Goal: Information Seeking & Learning: Find specific fact

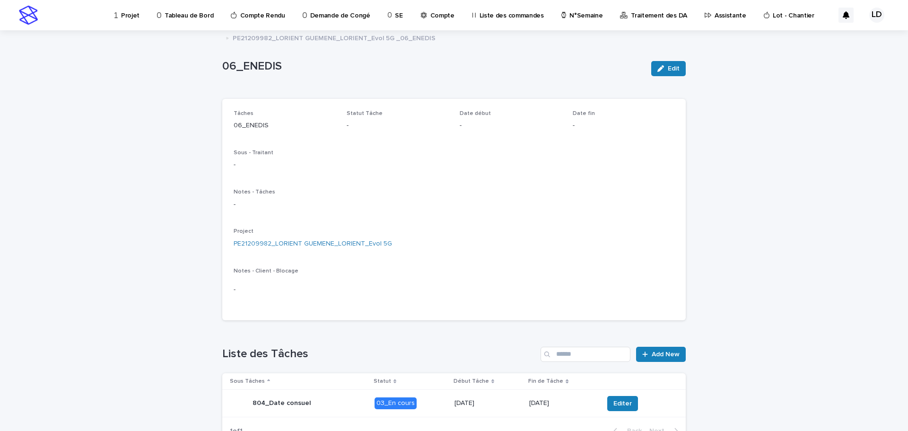
click at [122, 16] on p "Projet" at bounding box center [130, 10] width 18 height 20
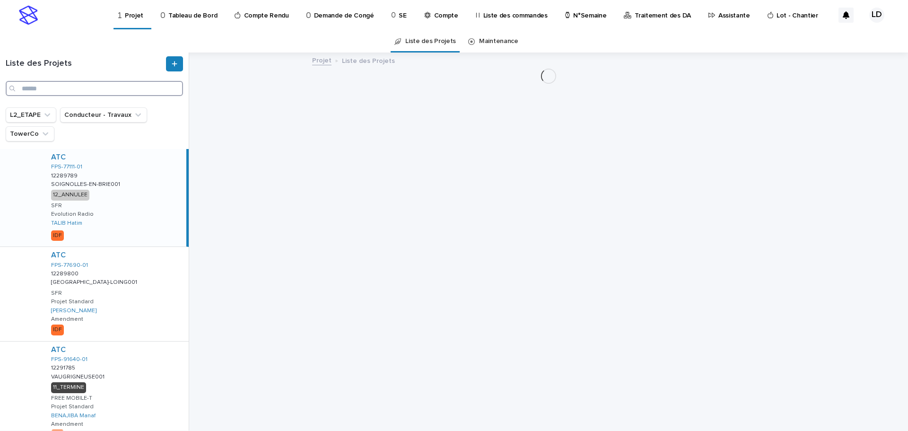
click at [52, 90] on input "Search" at bounding box center [94, 88] width 177 height 15
paste input "**********"
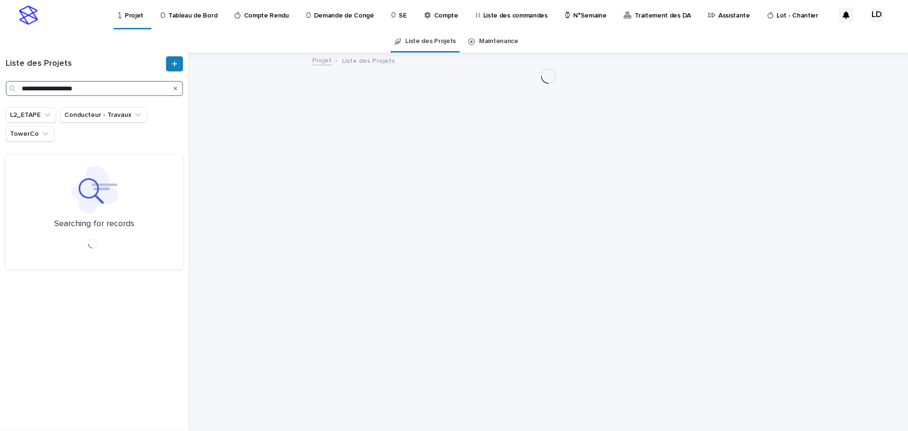
click at [27, 88] on input "**********" at bounding box center [94, 88] width 177 height 15
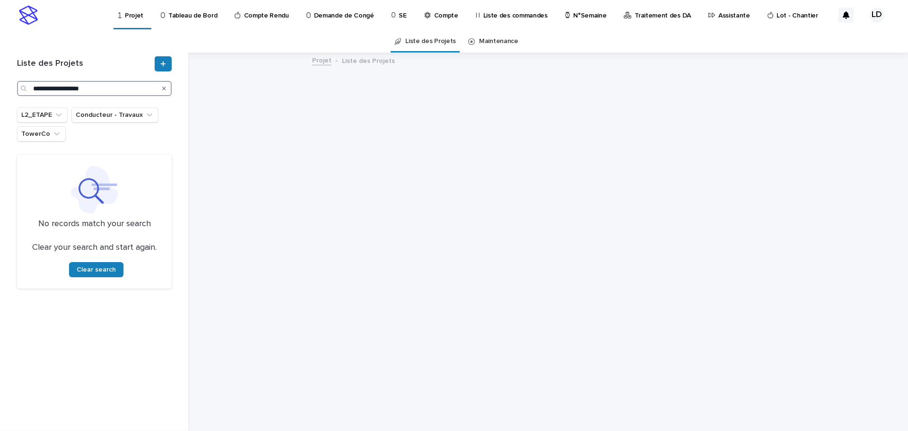
click at [107, 87] on input "**********" at bounding box center [94, 88] width 155 height 15
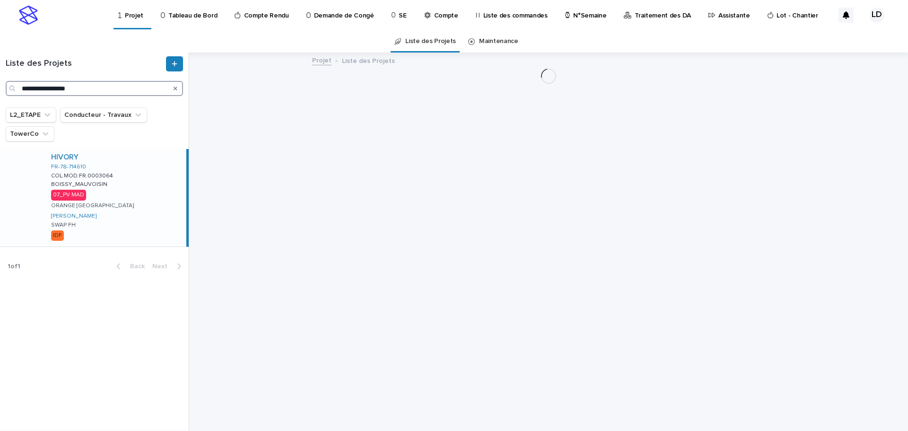
type input "**********"
click at [148, 207] on div "HIVORY FR-78-714610 COL.MOD.FR.0003064 COL.MOD.FR.0003064 BOISSY_MAUVOISIN BOIS…" at bounding box center [114, 197] width 143 height 97
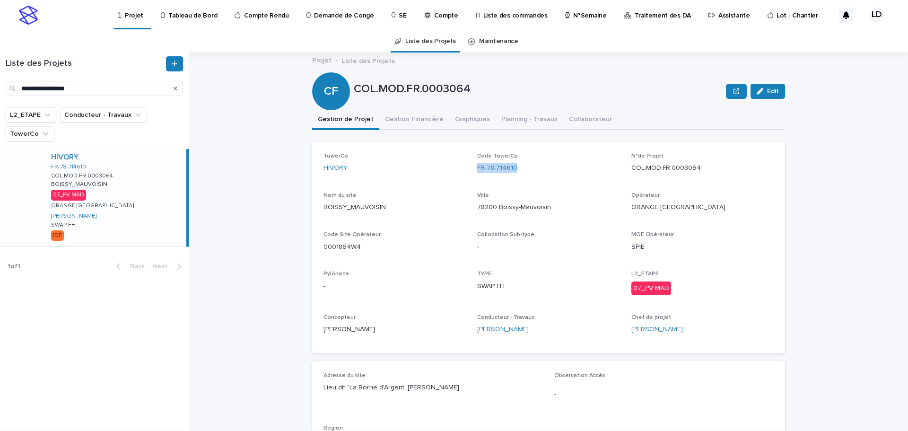
drag, startPoint x: 517, startPoint y: 170, endPoint x: 470, endPoint y: 170, distance: 46.8
click at [470, 170] on div "TowerCo HIVORY Code TowerCo FR-78-714610 N°de Projet COL.MOD.FR.0003064 Nom du …" at bounding box center [548, 247] width 450 height 189
copy link "FR-78-714610"
drag, startPoint x: 700, startPoint y: 165, endPoint x: 628, endPoint y: 167, distance: 71.4
click at [631, 167] on p "COL.MOD.FR.0003064" at bounding box center [702, 168] width 142 height 10
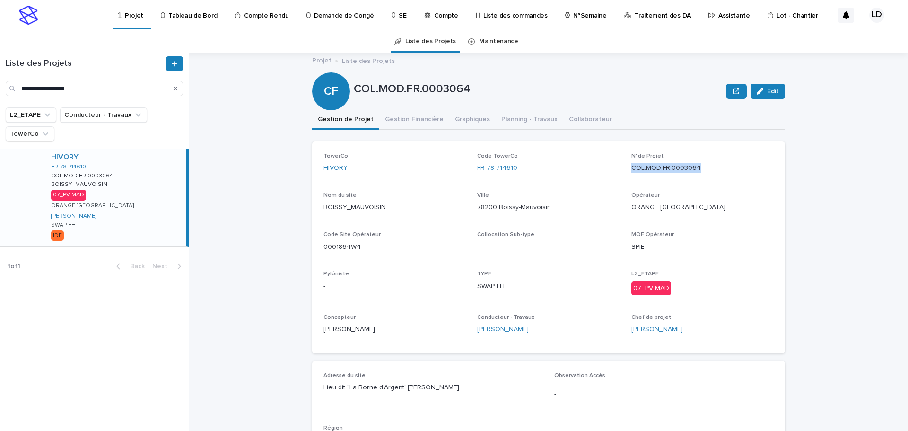
copy p "COL.MOD.FR.0003064"
click at [514, 295] on div "TYPE SWAP FH" at bounding box center [548, 284] width 142 height 28
drag, startPoint x: 507, startPoint y: 288, endPoint x: 471, endPoint y: 288, distance: 35.9
click at [471, 288] on div "TowerCo HIVORY Code TowerCo FR-78-714610 N°de Projet COL.MOD.FR.0003064 Nom du …" at bounding box center [548, 247] width 450 height 189
copy p "SWAP FH"
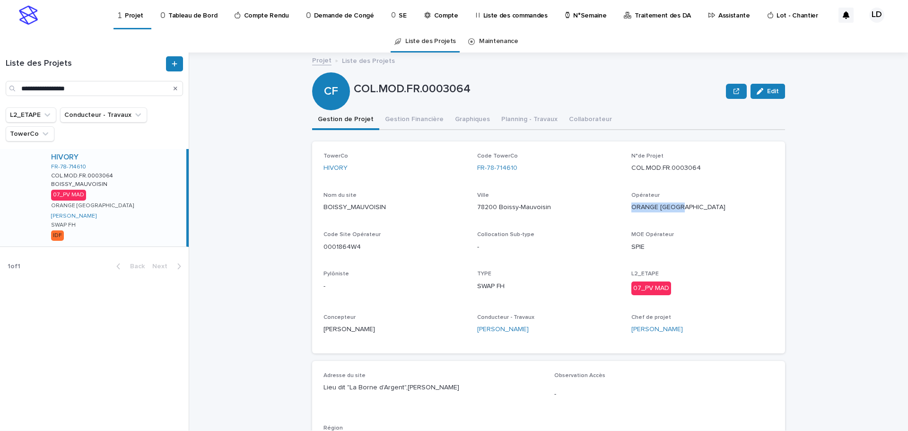
drag, startPoint x: 681, startPoint y: 205, endPoint x: 624, endPoint y: 205, distance: 57.7
click at [624, 205] on div "TowerCo HIVORY Code TowerCo FR-78-714610 N°de Projet COL.MOD.FR.0003064 Nom du …" at bounding box center [548, 247] width 450 height 189
copy p "ORANGE [GEOGRAPHIC_DATA]"
drag, startPoint x: 362, startPoint y: 246, endPoint x: 315, endPoint y: 246, distance: 47.3
click at [315, 246] on div "TowerCo HIVORY Code TowerCo FR-78-714610 N°de Projet COL.MOD.FR.0003064 Nom du …" at bounding box center [548, 247] width 473 height 212
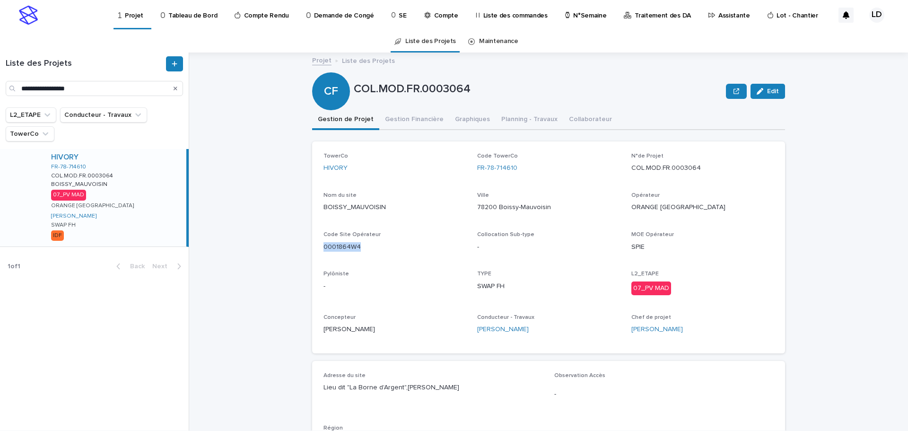
copy p "0001864W4"
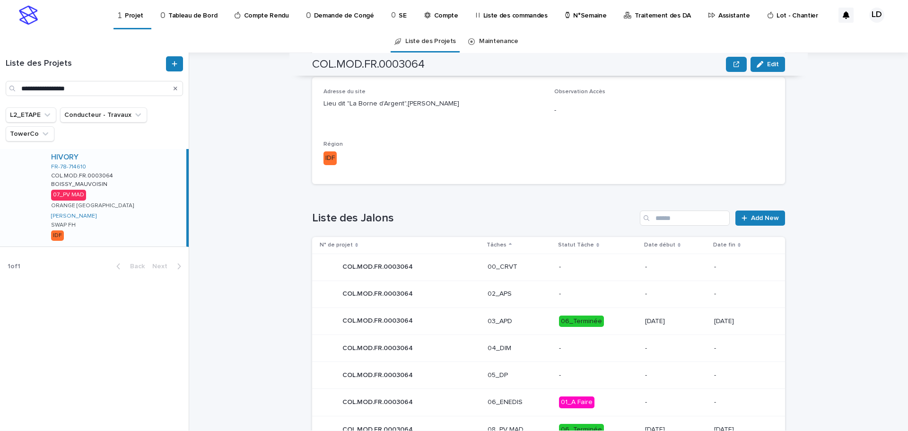
scroll to position [399, 0]
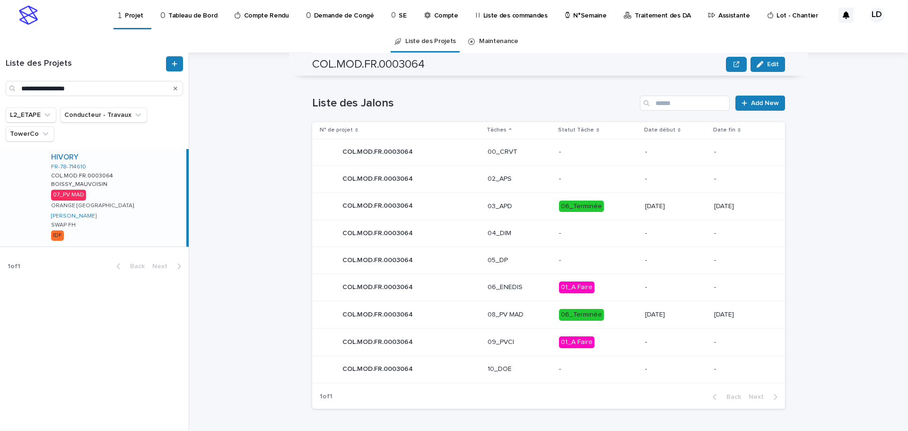
click at [606, 317] on p "06_Terminée" at bounding box center [598, 315] width 78 height 12
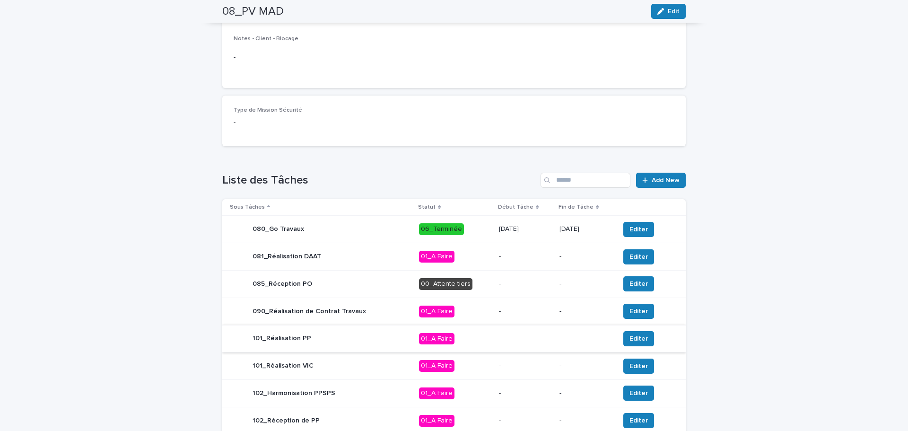
scroll to position [331, 0]
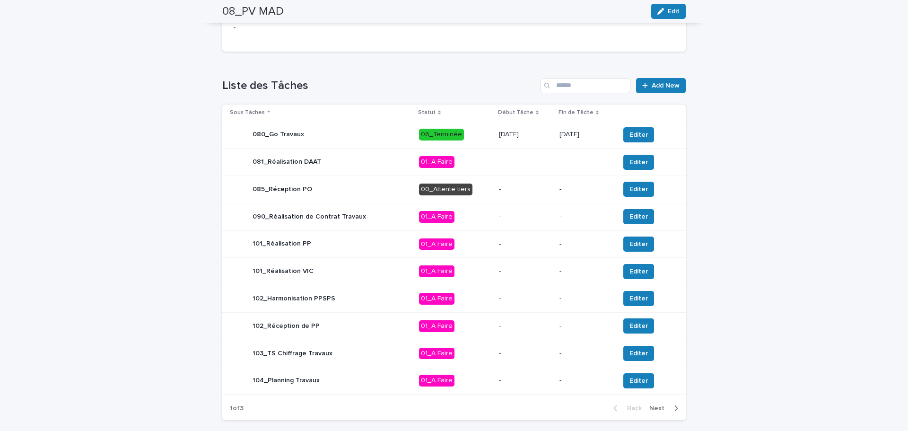
click at [655, 408] on span "Next" at bounding box center [659, 408] width 21 height 7
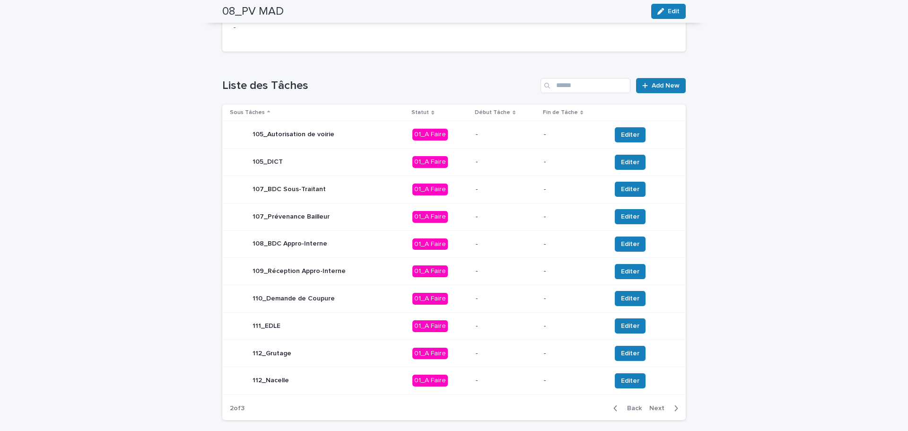
click at [652, 408] on span "Next" at bounding box center [659, 408] width 21 height 7
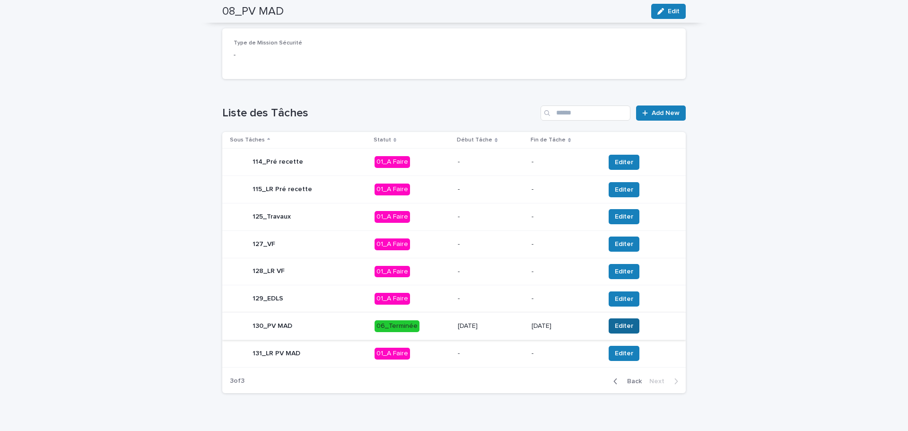
click at [615, 326] on span "Editer" at bounding box center [624, 325] width 18 height 9
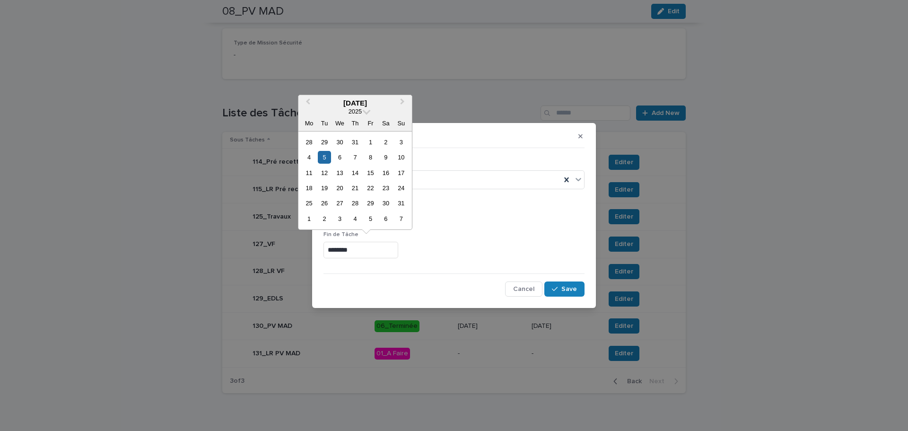
click at [380, 252] on input "********" at bounding box center [360, 250] width 75 height 17
click at [402, 100] on span "Next Month" at bounding box center [402, 102] width 0 height 13
click at [369, 173] on div "19" at bounding box center [370, 172] width 13 height 13
type input "*********"
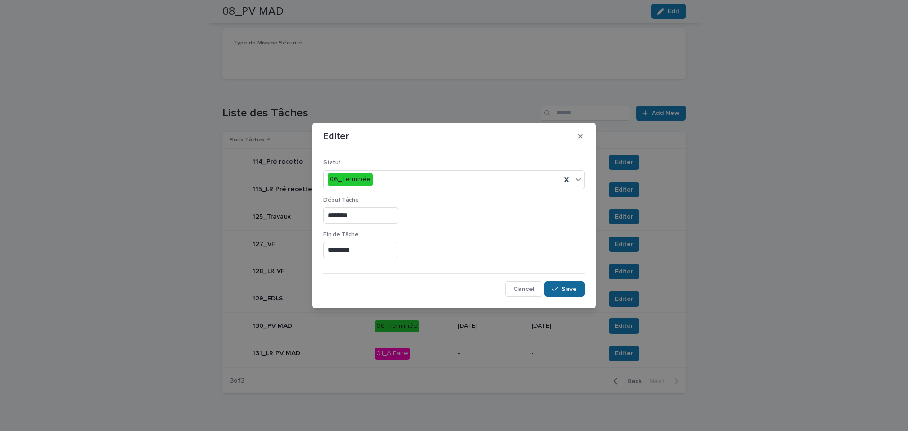
click at [560, 288] on div "button" at bounding box center [556, 289] width 9 height 7
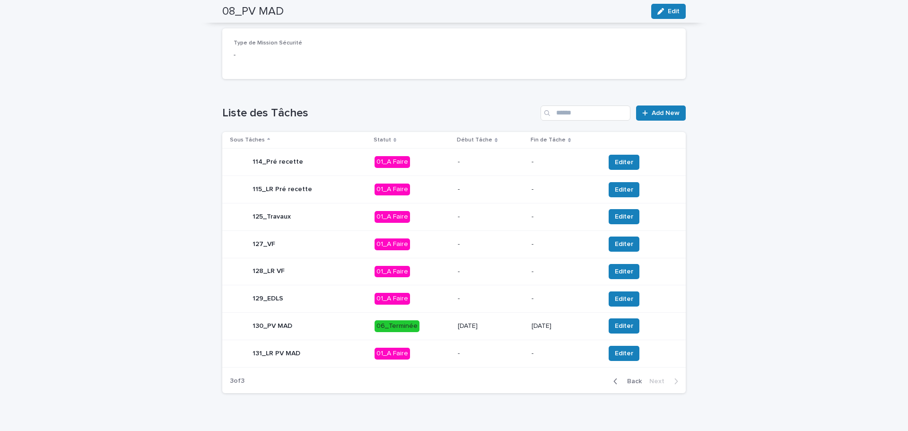
scroll to position [0, 0]
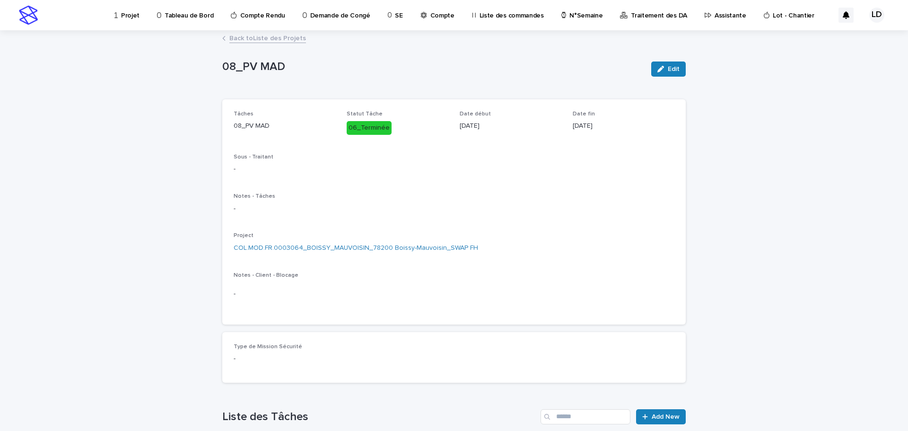
click at [284, 40] on link "Back to Liste des Projets" at bounding box center [267, 37] width 77 height 11
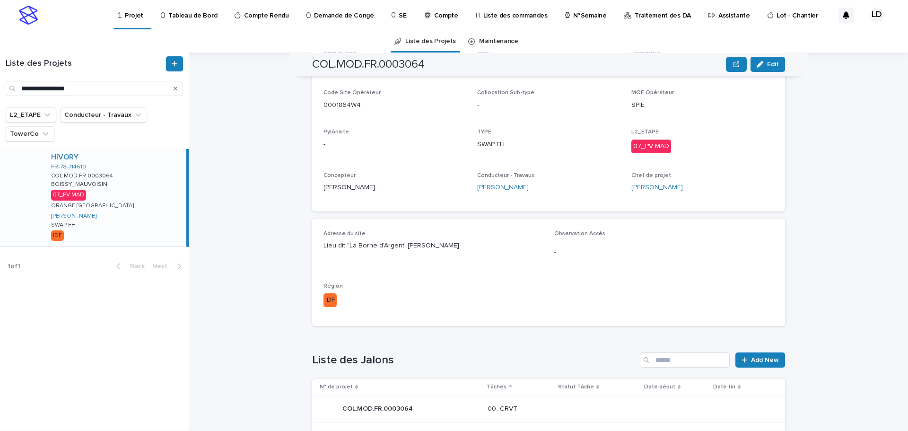
scroll to position [47, 0]
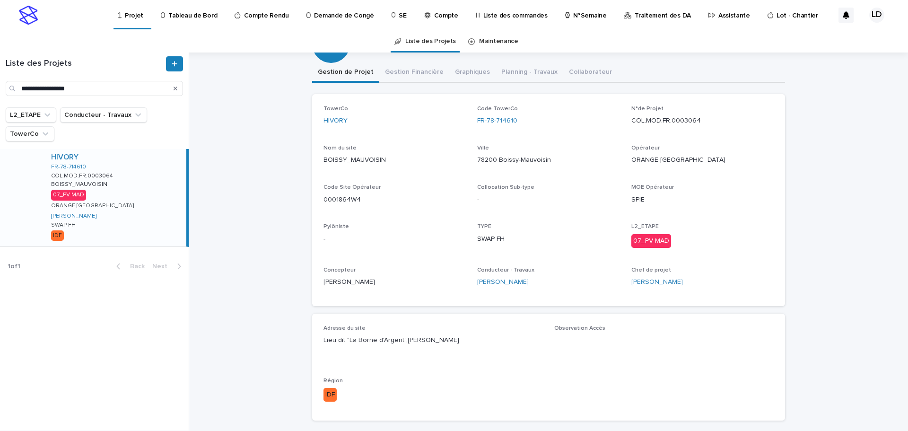
click at [718, 12] on p "Assistante" at bounding box center [734, 10] width 32 height 20
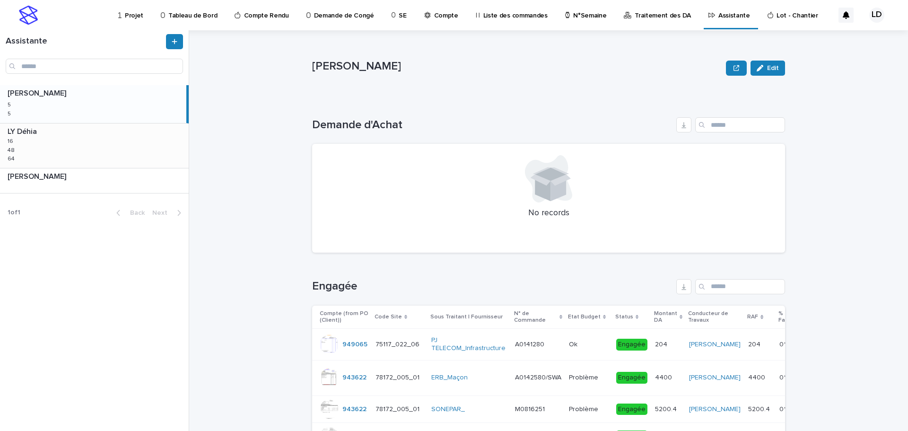
click at [123, 150] on div "LY Déhia LY Déhia 16 16 48 48 64 64" at bounding box center [94, 145] width 189 height 44
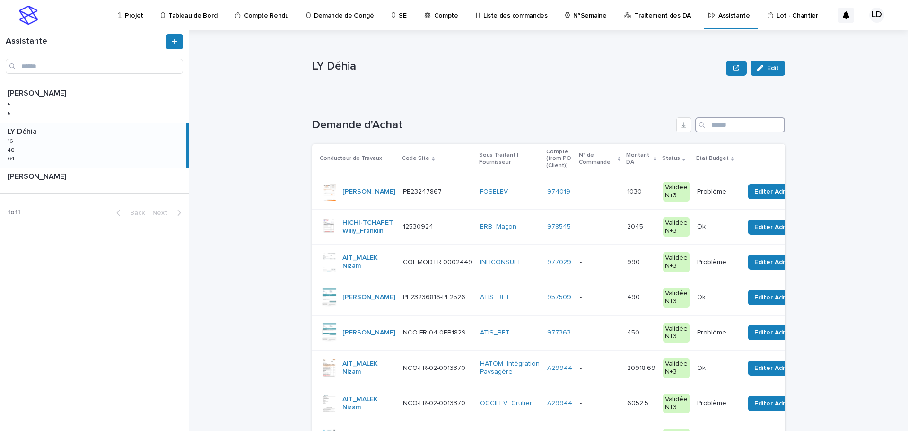
click at [718, 125] on input "Search" at bounding box center [740, 124] width 90 height 15
paste input "**********"
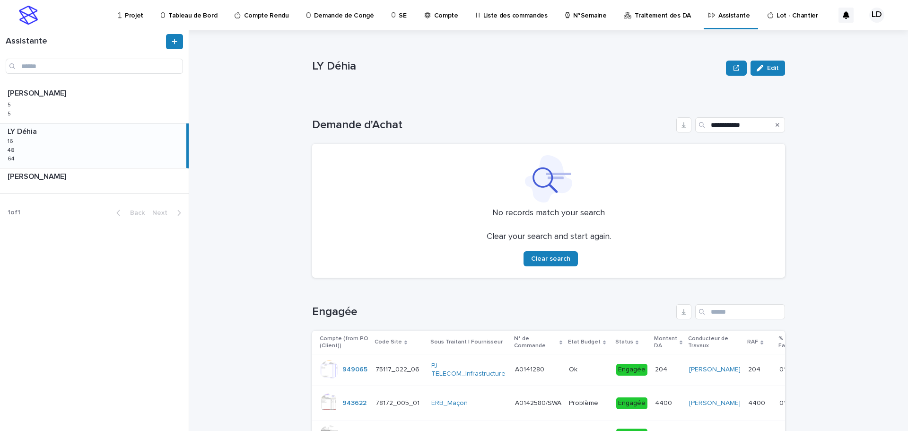
click at [35, 152] on div "LY Déhia LY Déhia 16 16 48 48 64 64" at bounding box center [93, 145] width 186 height 44
drag, startPoint x: 754, startPoint y: 125, endPoint x: 661, endPoint y: 120, distance: 93.3
click at [661, 120] on div "**********" at bounding box center [548, 124] width 473 height 15
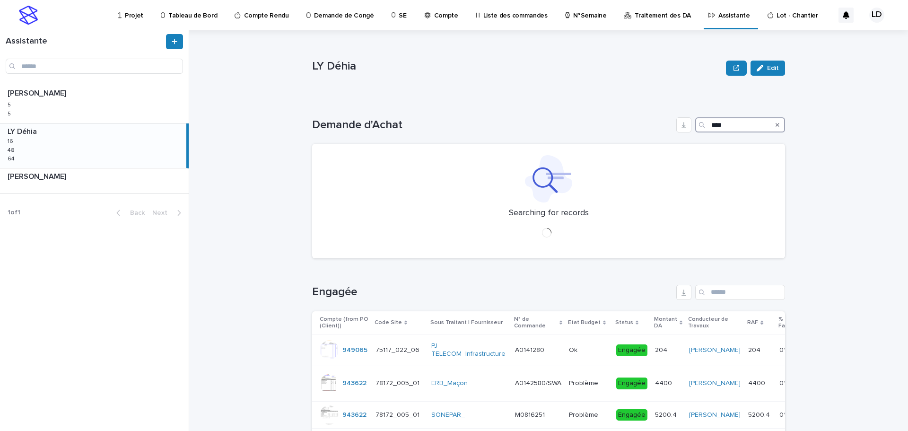
type input "****"
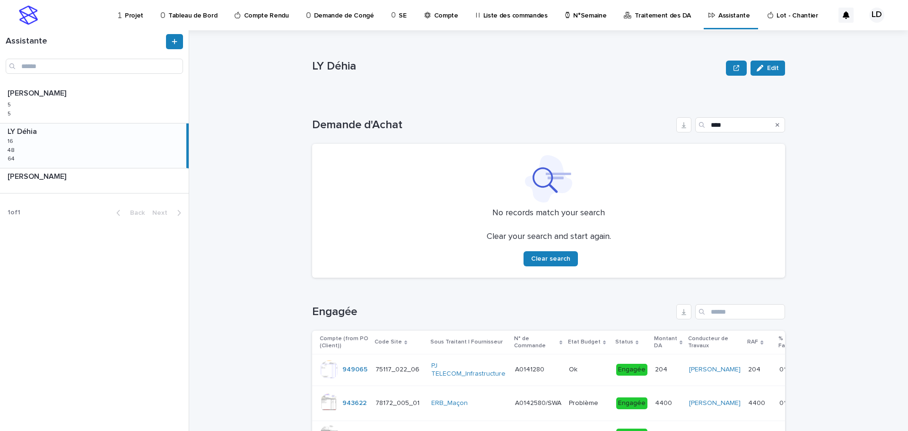
click at [740, 132] on div "Demande d'Achat **** No records match your search Clear your search and start a…" at bounding box center [548, 197] width 473 height 160
click at [826, 186] on div "LY Déhia Edit LY Déhia Edit Sorry, there was an error saving your record. Pleas…" at bounding box center [553, 230] width 707 height 400
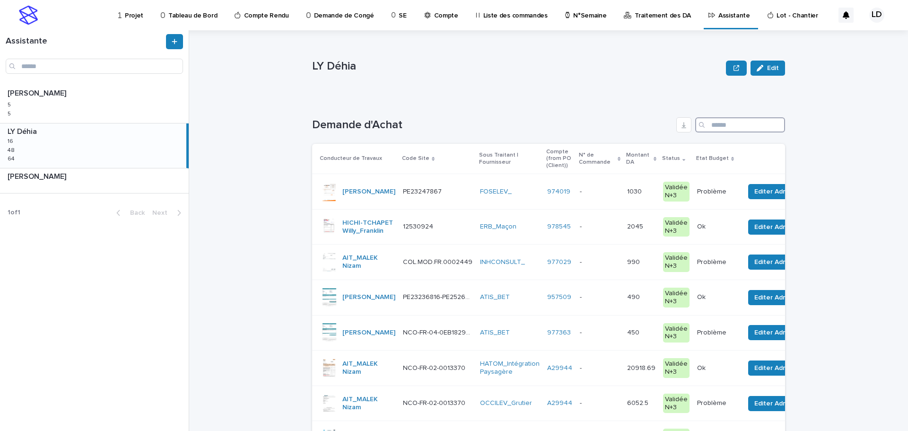
click at [728, 126] on input "Search" at bounding box center [740, 124] width 90 height 15
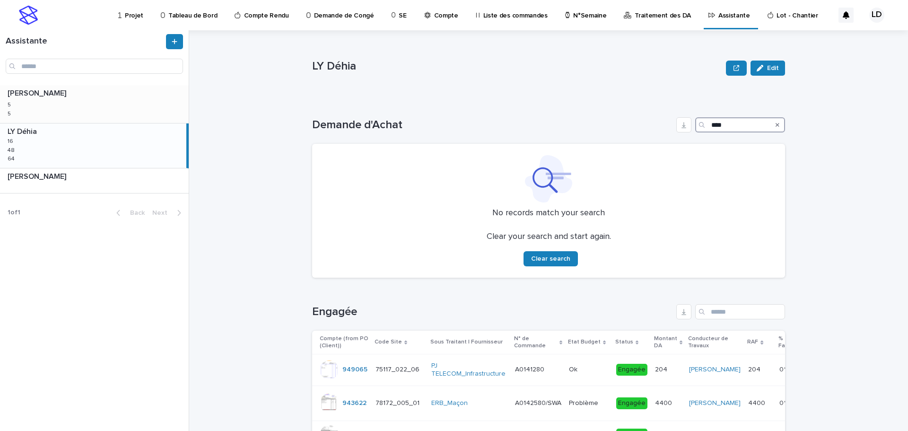
type input "****"
click at [131, 102] on div "BENKHELIFA Salima BENKHELIFA Salima 5 5 5 5" at bounding box center [94, 104] width 189 height 38
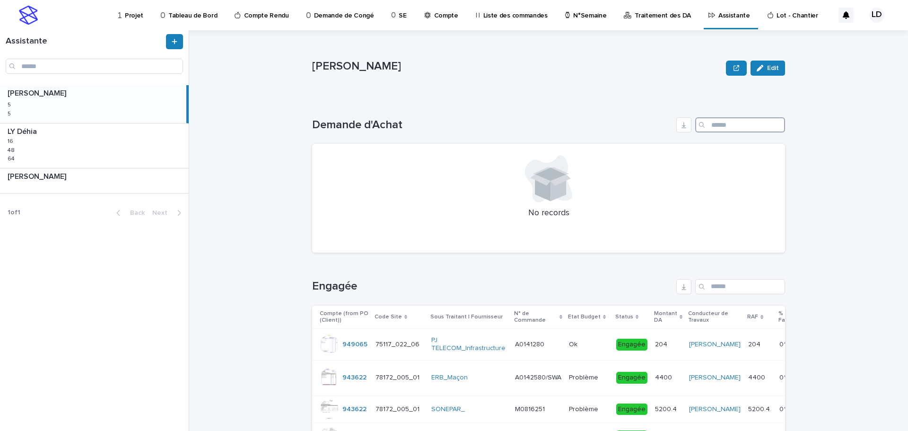
click at [738, 125] on input "Search" at bounding box center [740, 124] width 90 height 15
paste input "**********"
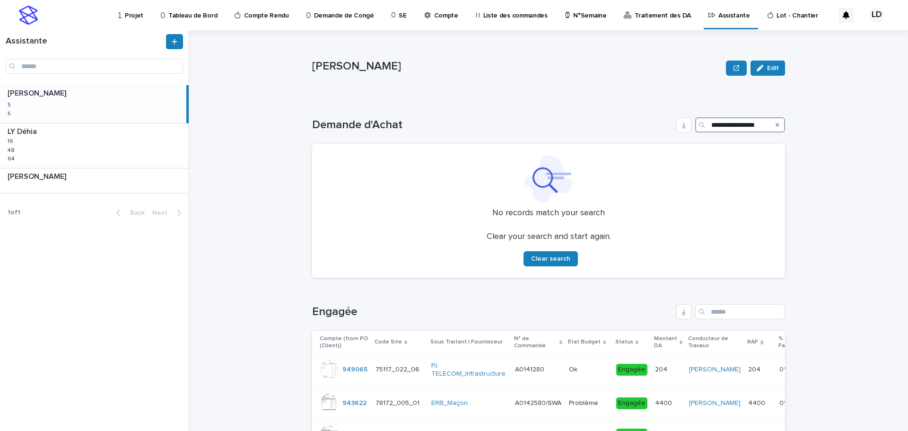
type input "**********"
click at [654, 16] on p "Traitement des DA" at bounding box center [662, 10] width 56 height 20
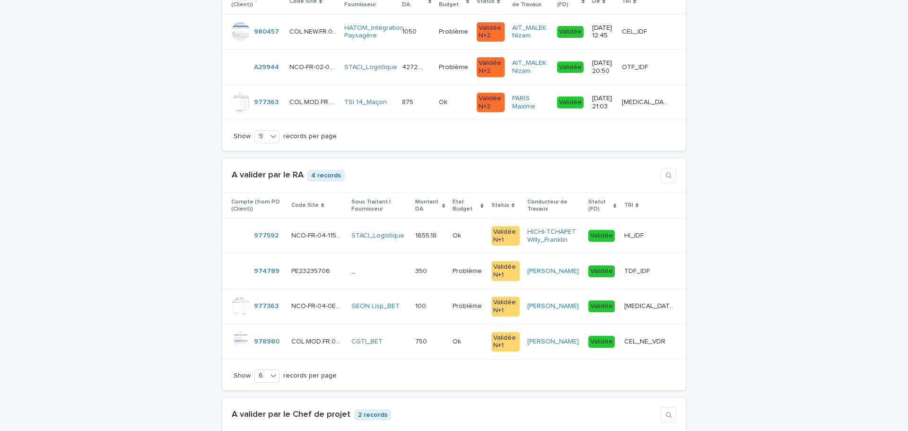
scroll to position [1418, 0]
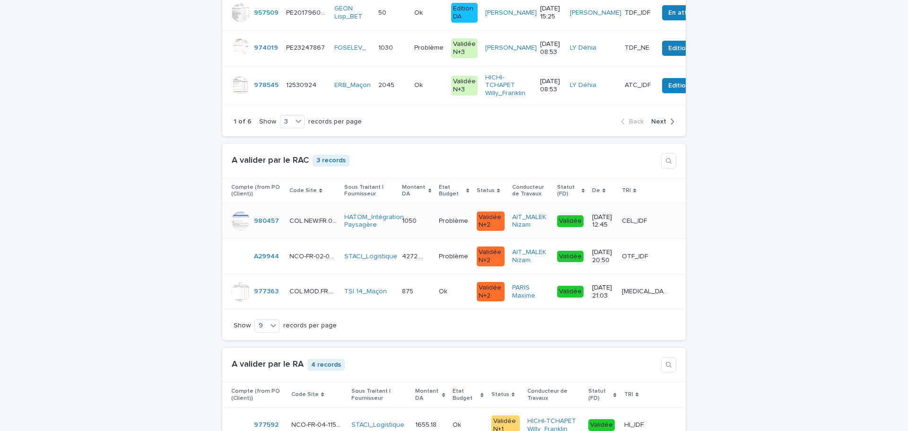
click at [417, 238] on td "1050 1050" at bounding box center [416, 220] width 37 height 35
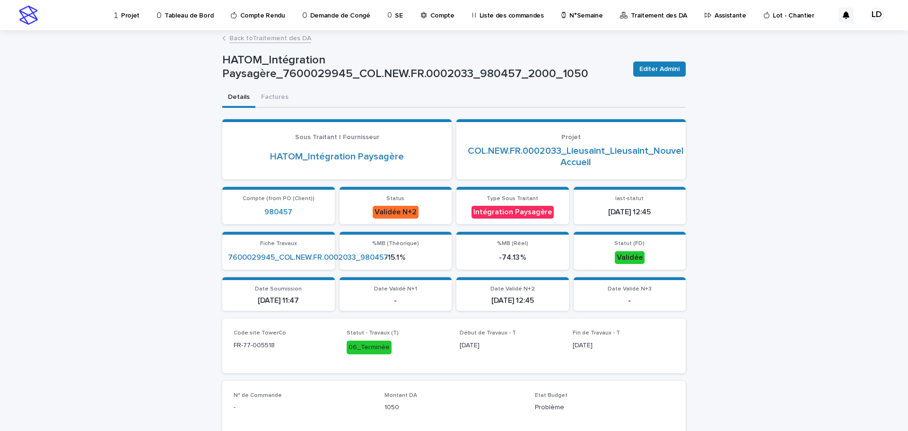
click at [258, 39] on link "Back to Traitement des DA" at bounding box center [270, 37] width 82 height 11
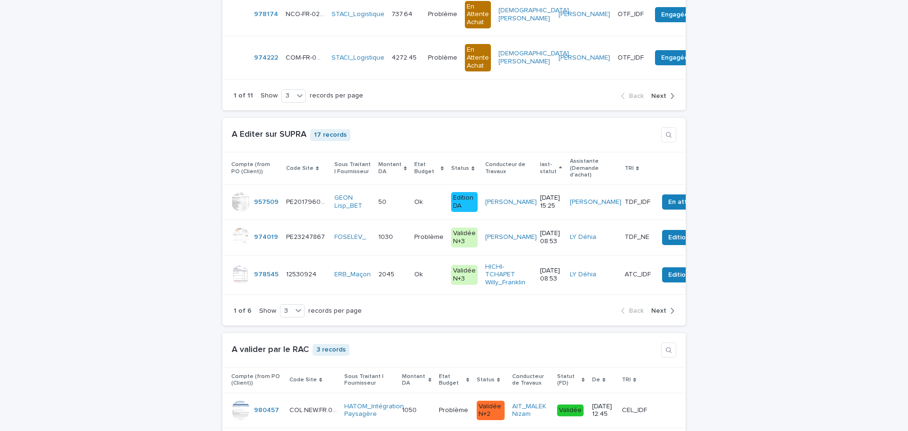
scroll to position [1418, 0]
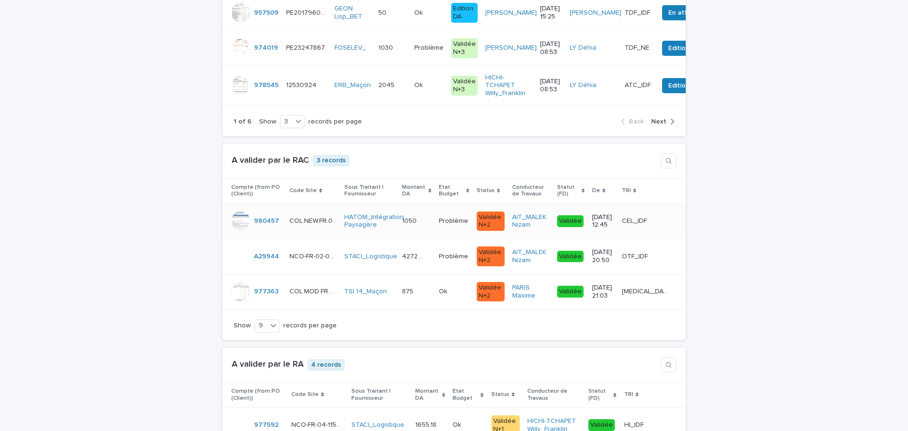
click at [381, 239] on td "HATOM_Intégration Paysagère" at bounding box center [369, 220] width 58 height 35
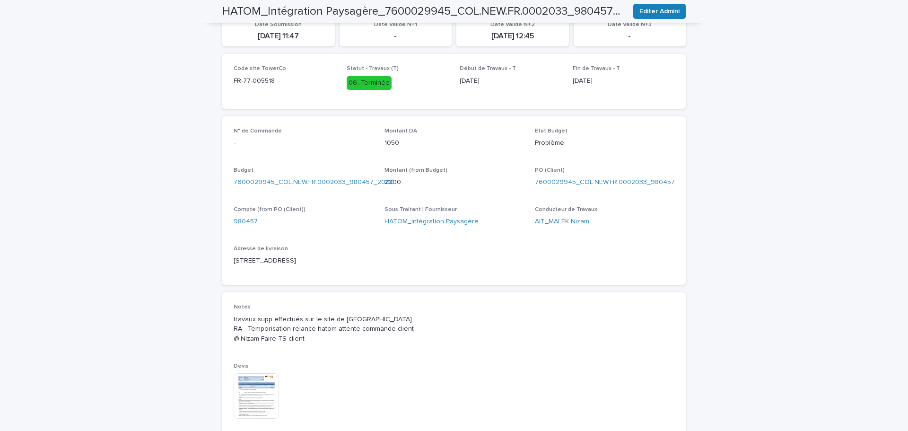
scroll to position [359, 0]
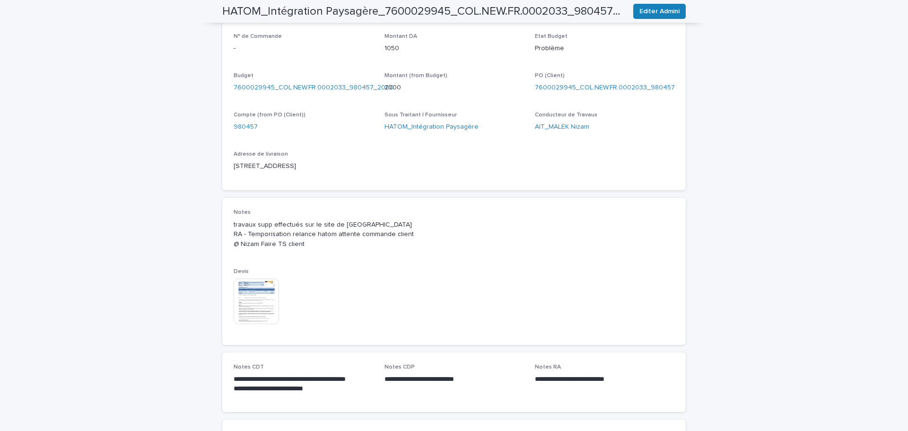
click at [255, 293] on img at bounding box center [256, 300] width 45 height 45
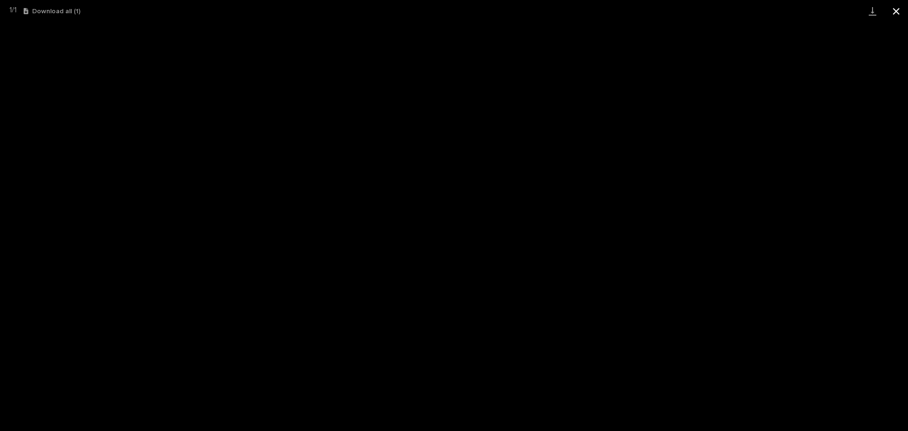
click at [892, 12] on button "Close gallery" at bounding box center [896, 11] width 24 height 22
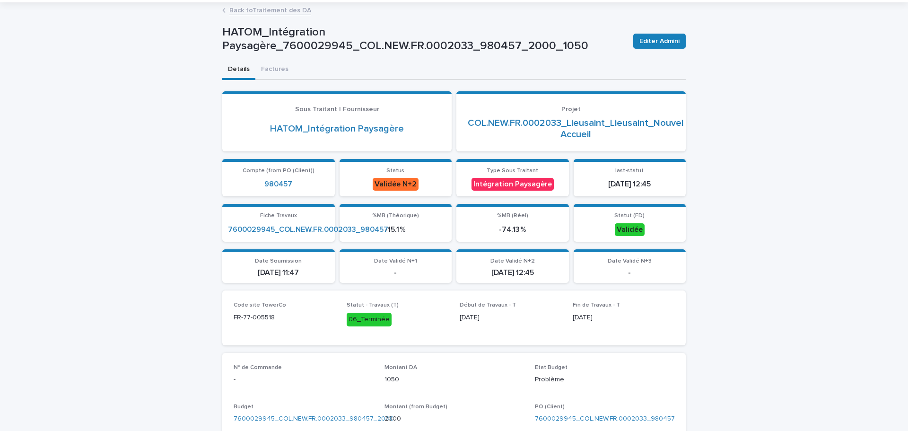
scroll to position [0, 0]
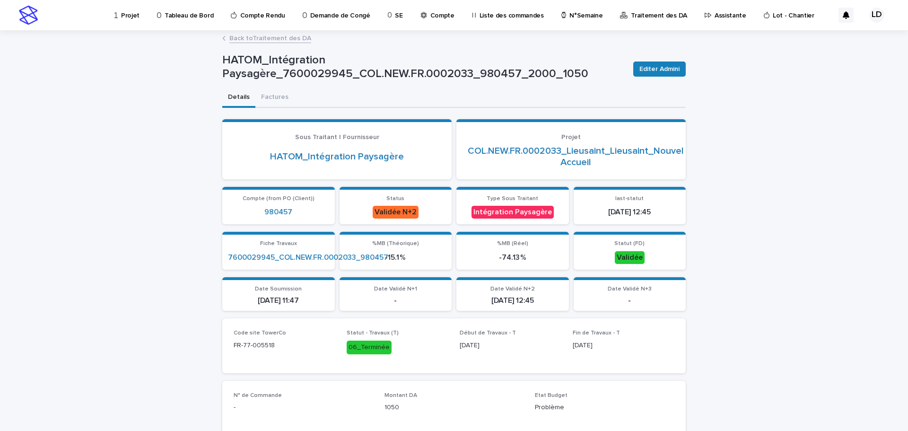
click at [267, 37] on link "Back to Traitement des DA" at bounding box center [270, 37] width 82 height 11
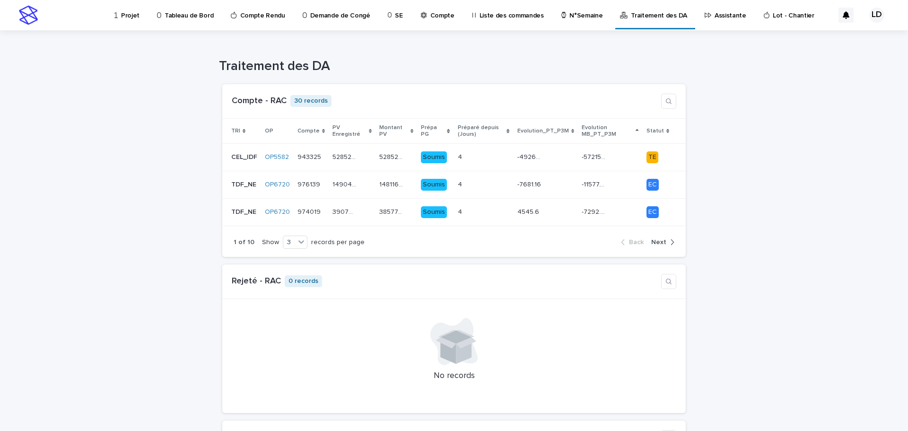
click at [651, 16] on p "Traitement des DA" at bounding box center [659, 10] width 56 height 20
click at [714, 12] on p "Assistante" at bounding box center [730, 10] width 32 height 20
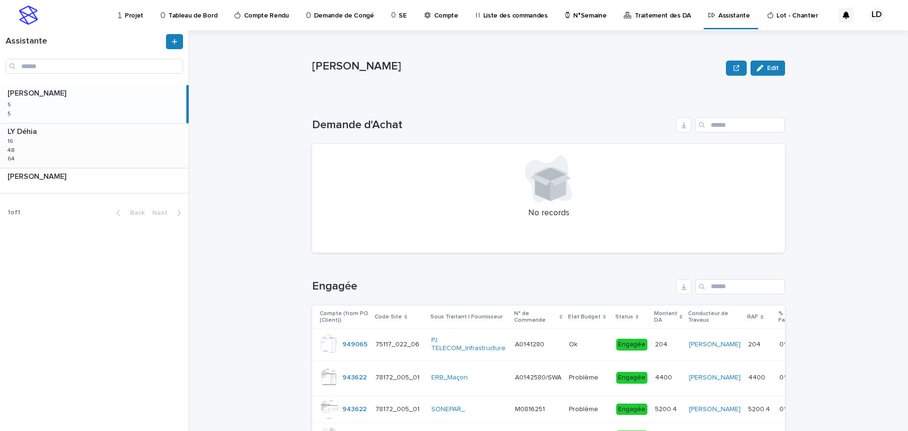
click at [66, 142] on div "LY Déhia LY Déhia 16 16 48 48 64 64" at bounding box center [94, 145] width 189 height 44
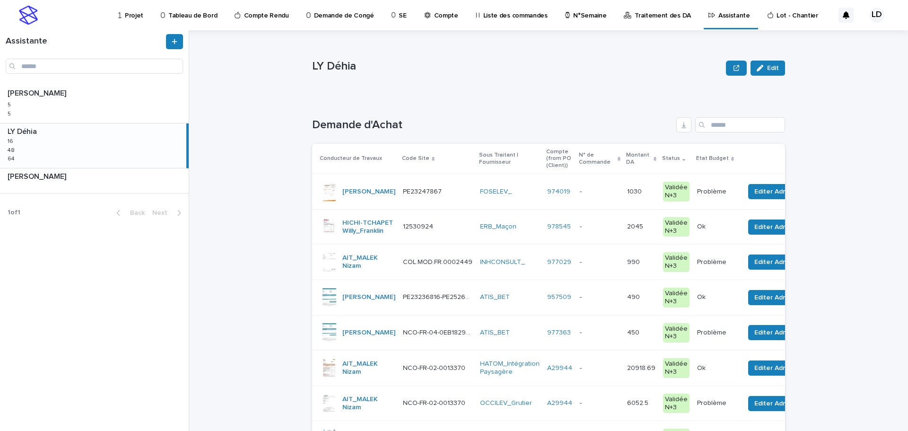
click at [494, 201] on td "FOSELEV_" at bounding box center [509, 191] width 67 height 35
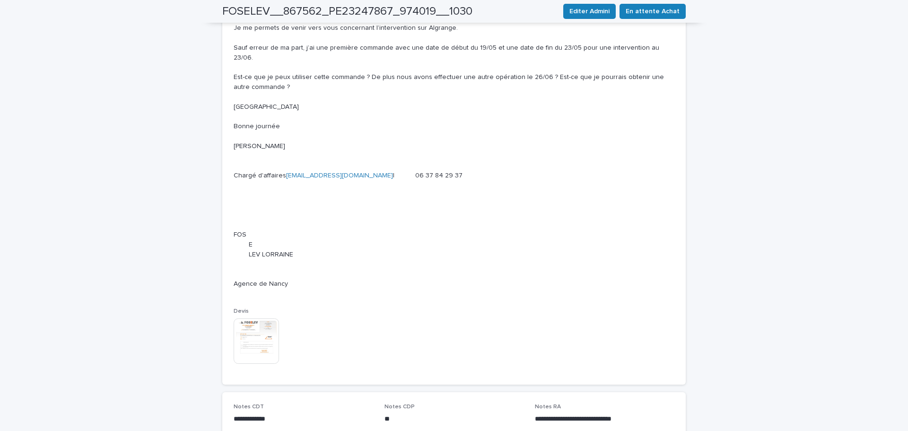
scroll to position [845, 0]
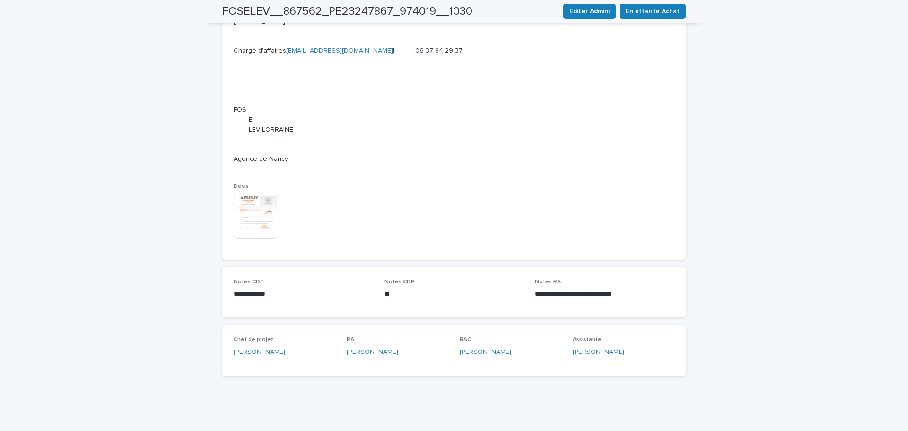
click at [266, 226] on img at bounding box center [256, 215] width 45 height 45
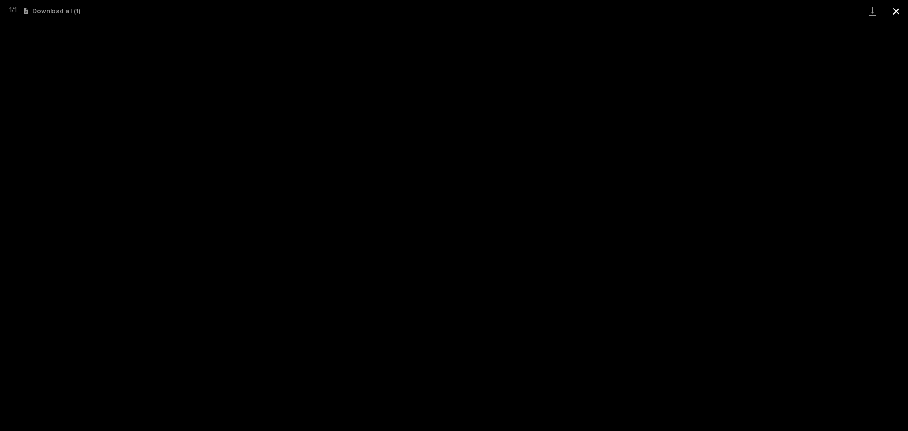
click at [897, 7] on button "Close gallery" at bounding box center [896, 11] width 24 height 22
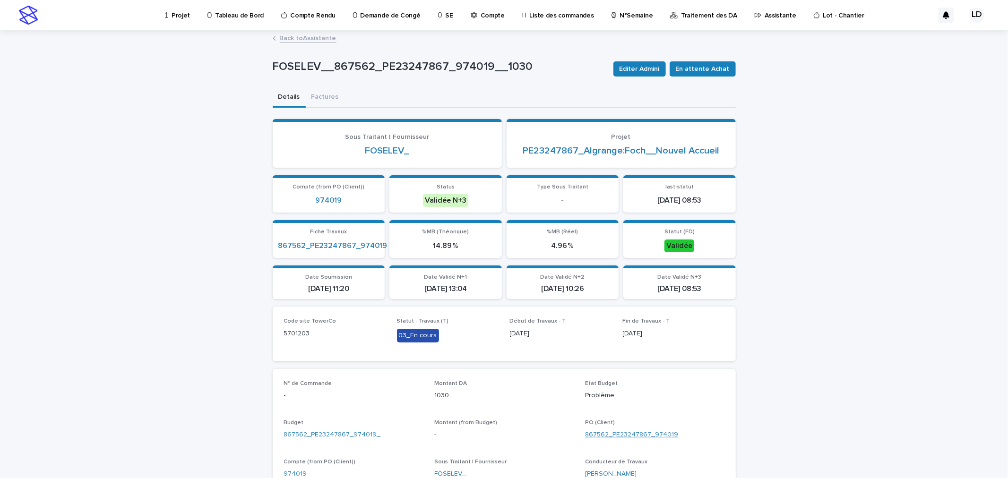
scroll to position [210, 0]
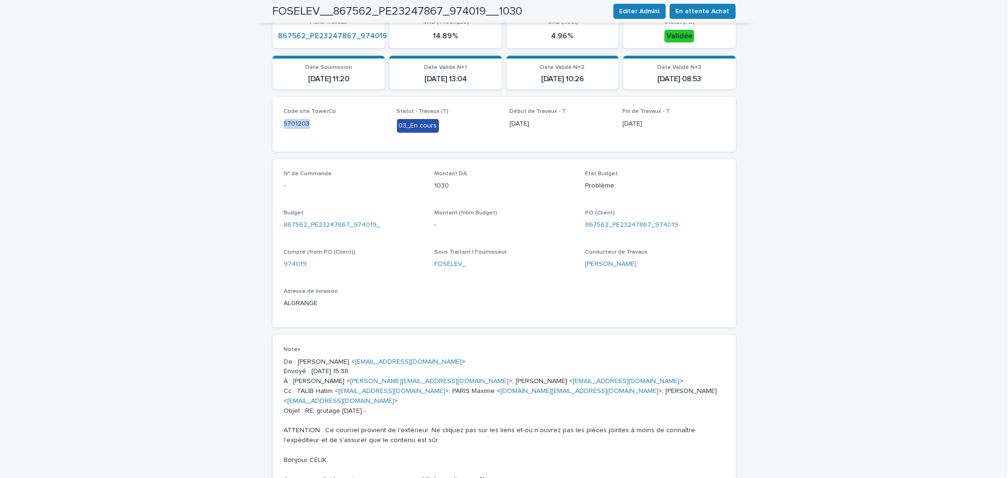
drag, startPoint x: 318, startPoint y: 130, endPoint x: 265, endPoint y: 126, distance: 52.6
click at [268, 126] on div "Loading... Saving… Loading... Saving… FOSELEV__867562_PE23247867_974019__1030 E…" at bounding box center [504, 402] width 473 height 1162
copy p "5701203"
drag, startPoint x: 675, startPoint y: 224, endPoint x: 607, endPoint y: 224, distance: 67.6
click at [607, 224] on div "867562_PE23247867_974019" at bounding box center [654, 225] width 139 height 10
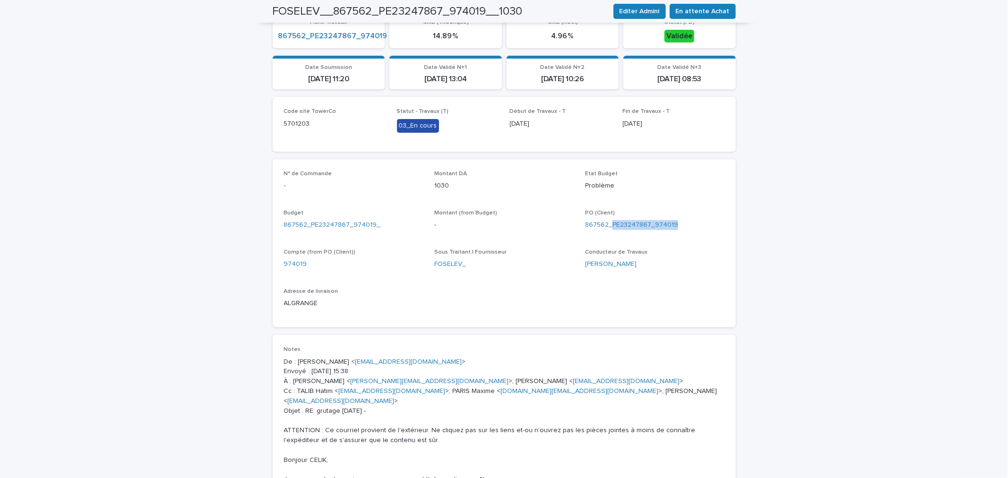
copy link "PE23247867_974019"
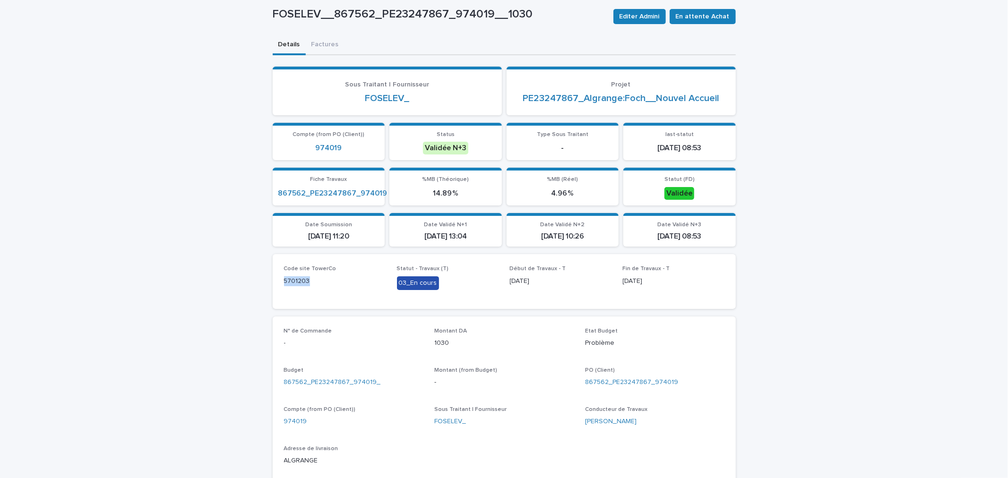
drag, startPoint x: 306, startPoint y: 280, endPoint x: 274, endPoint y: 282, distance: 32.2
click at [274, 282] on div "Code site TowerCo 5701203 Statut - Travaux (T) 03_En cours Début de Travaux - T…" at bounding box center [504, 281] width 463 height 54
copy p "5701203"
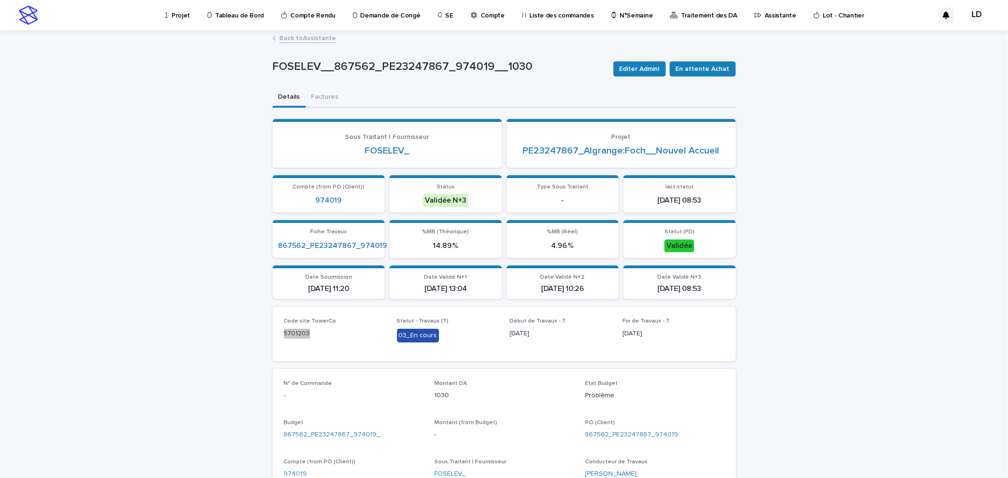
scroll to position [157, 0]
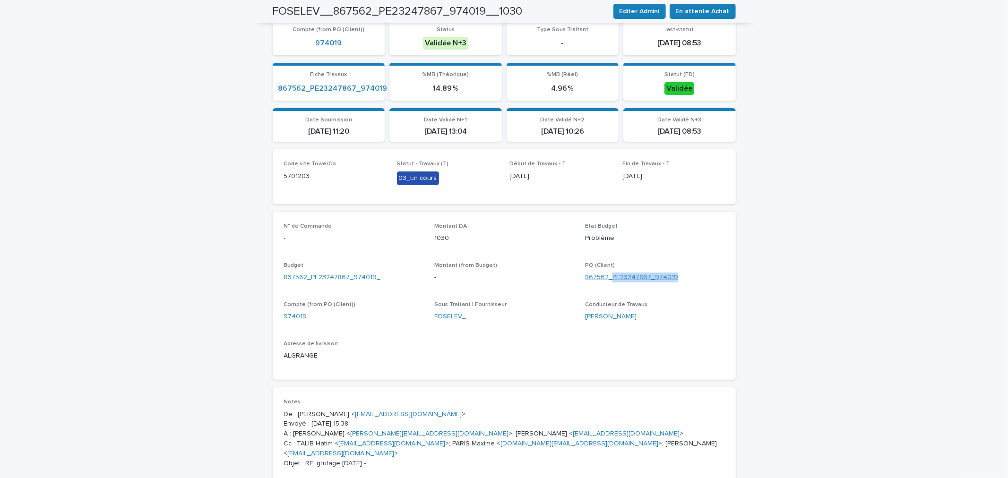
drag, startPoint x: 677, startPoint y: 271, endPoint x: 608, endPoint y: 272, distance: 68.6
click at [608, 273] on div "867562_PE23247867_974019" at bounding box center [654, 278] width 139 height 10
copy link "PE23247867_974019"
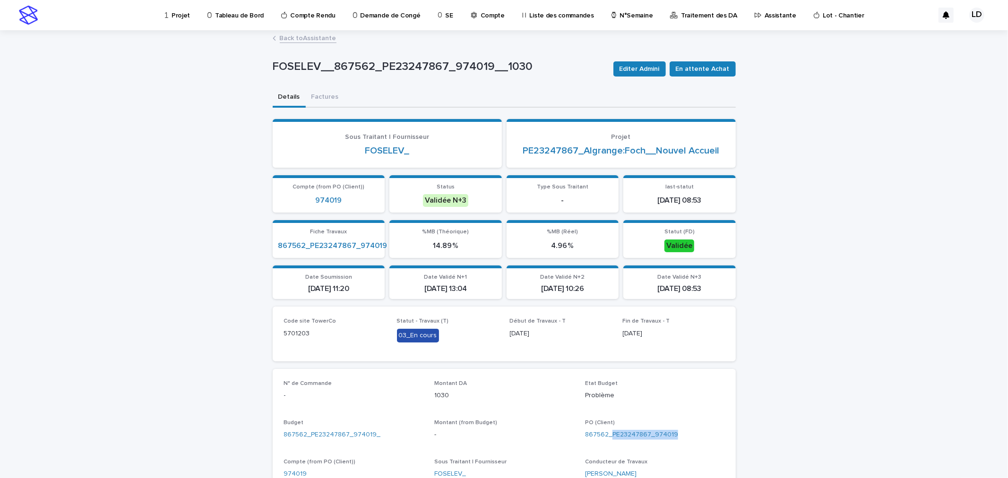
scroll to position [52, 0]
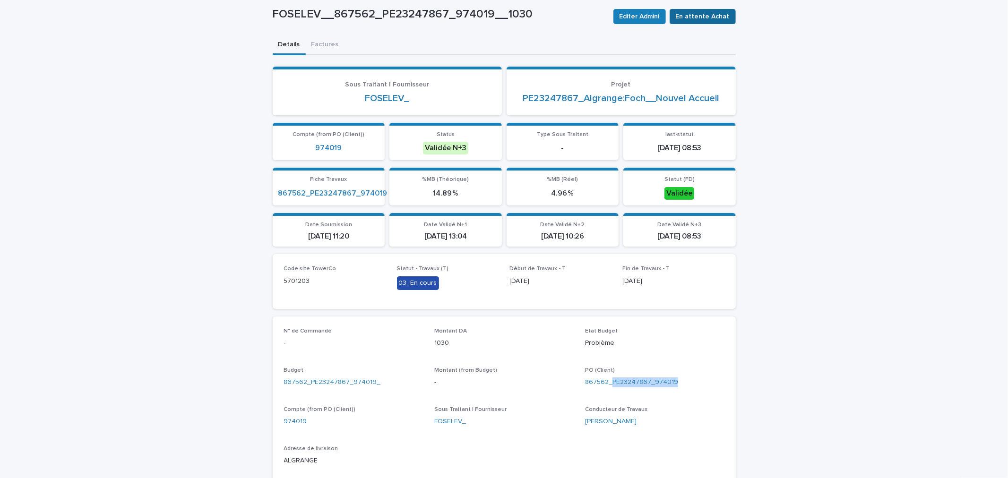
click at [700, 15] on span "En attente Achat" at bounding box center [703, 16] width 54 height 9
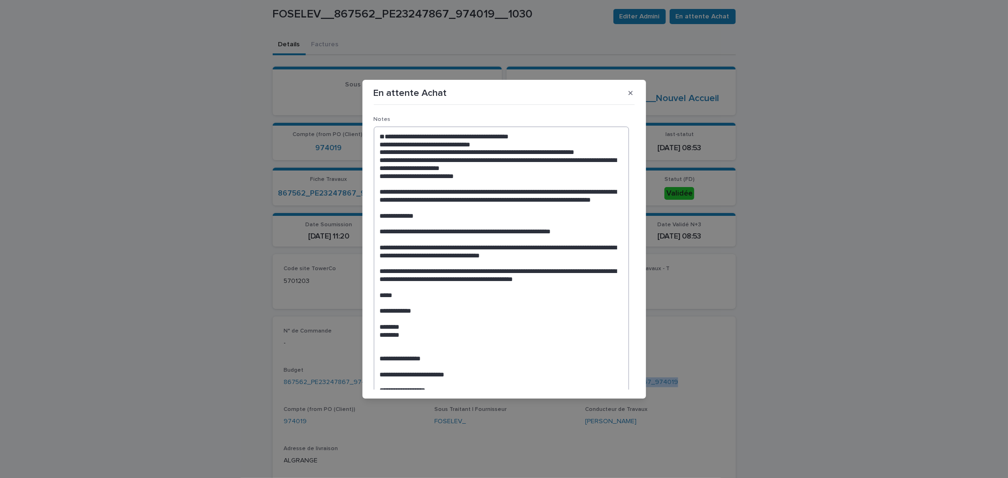
scroll to position [258, 0]
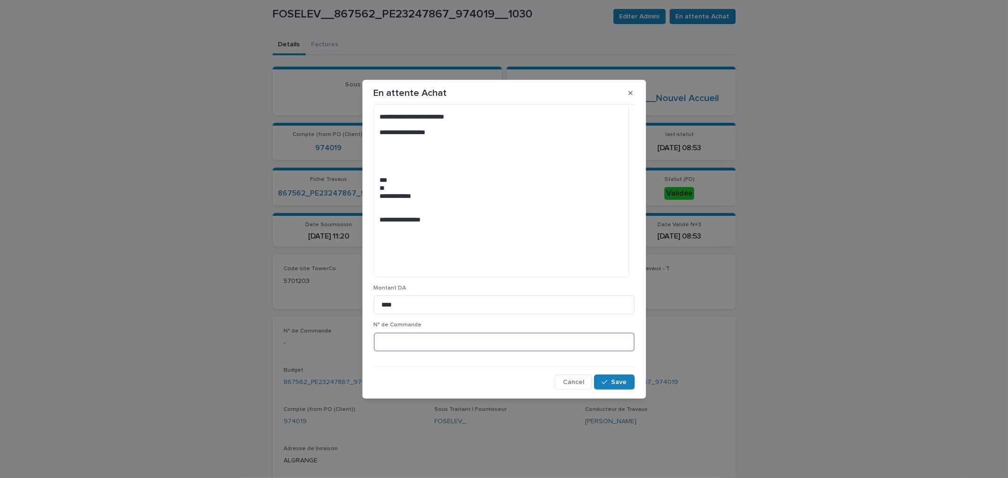
click at [448, 341] on input at bounding box center [504, 342] width 261 height 19
type input "*"
paste input "*******"
type input "*********"
click at [616, 383] on span "Save" at bounding box center [620, 382] width 16 height 7
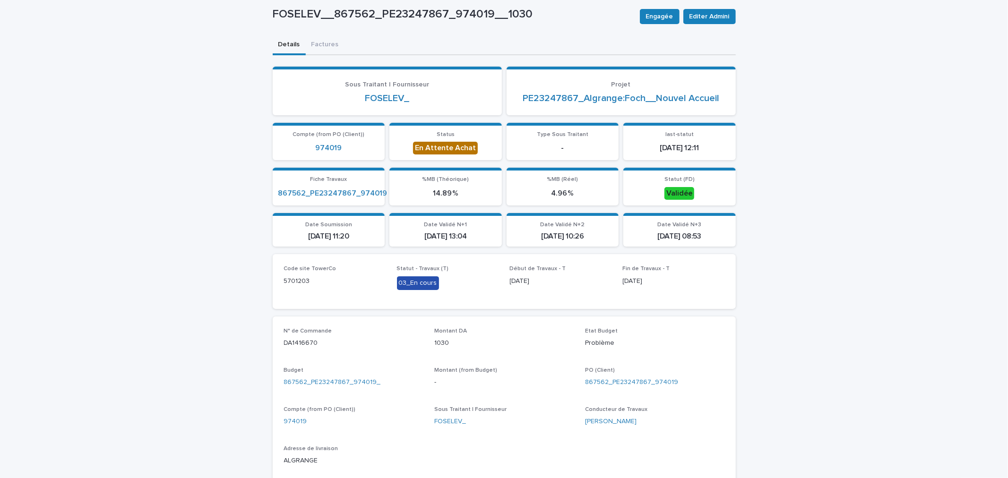
scroll to position [0, 0]
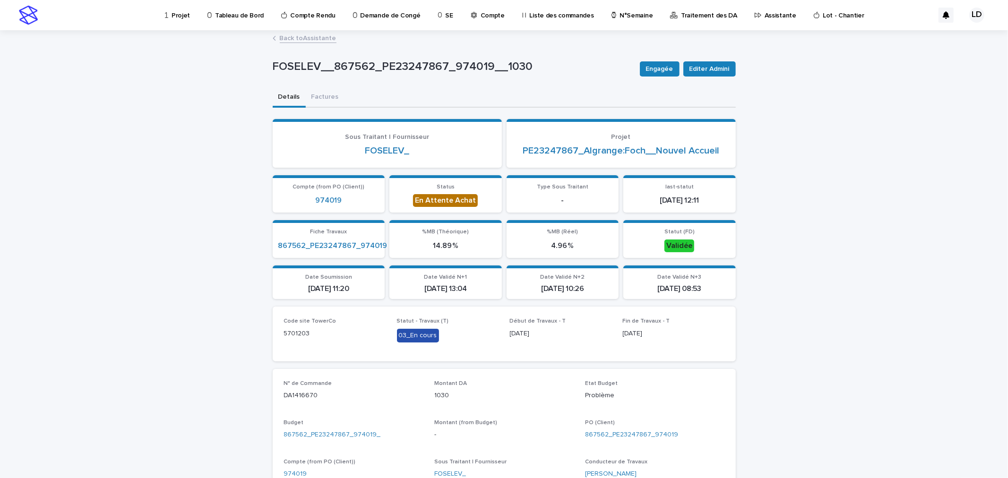
click at [765, 14] on p "Assistante" at bounding box center [781, 10] width 32 height 20
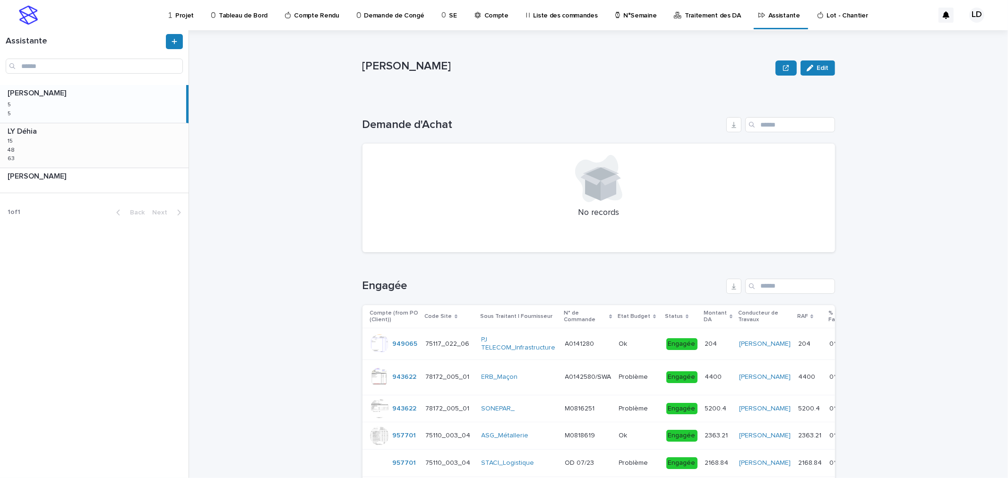
click at [108, 148] on div "LY Déhia LY Déhia 15 15 48 48 63 63" at bounding box center [94, 145] width 189 height 44
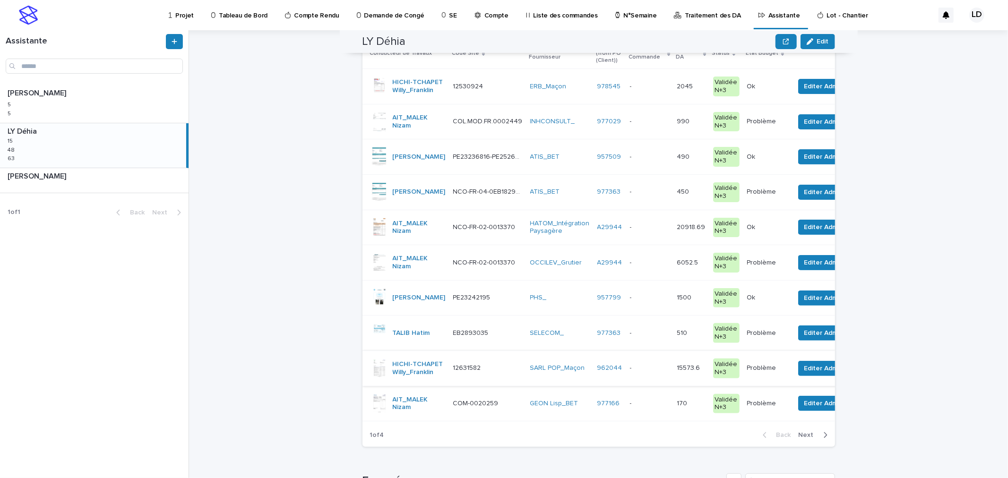
scroll to position [52, 0]
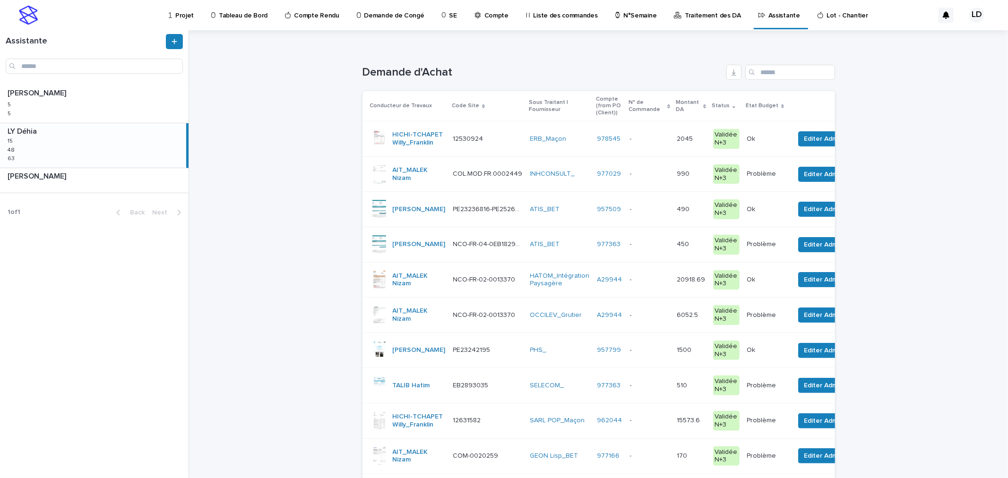
click at [532, 226] on td "ATIS_BET" at bounding box center [560, 209] width 67 height 35
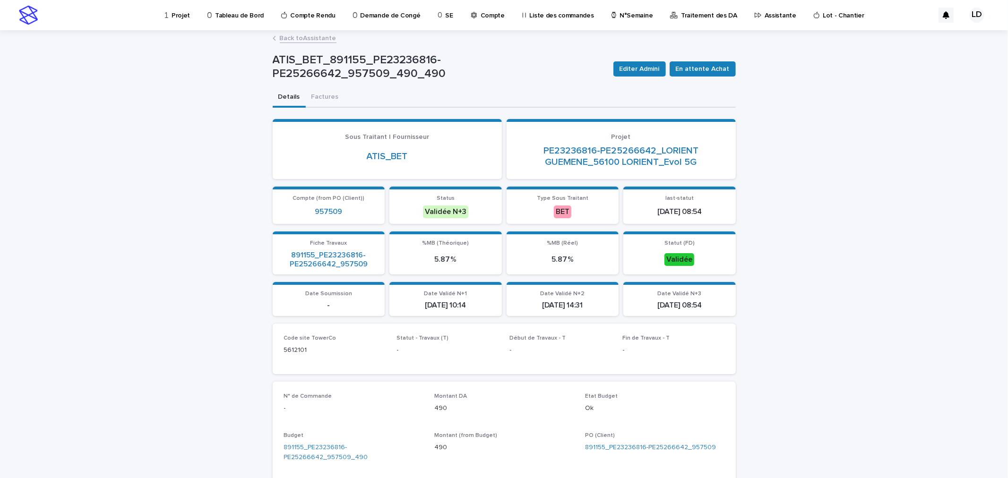
scroll to position [262, 0]
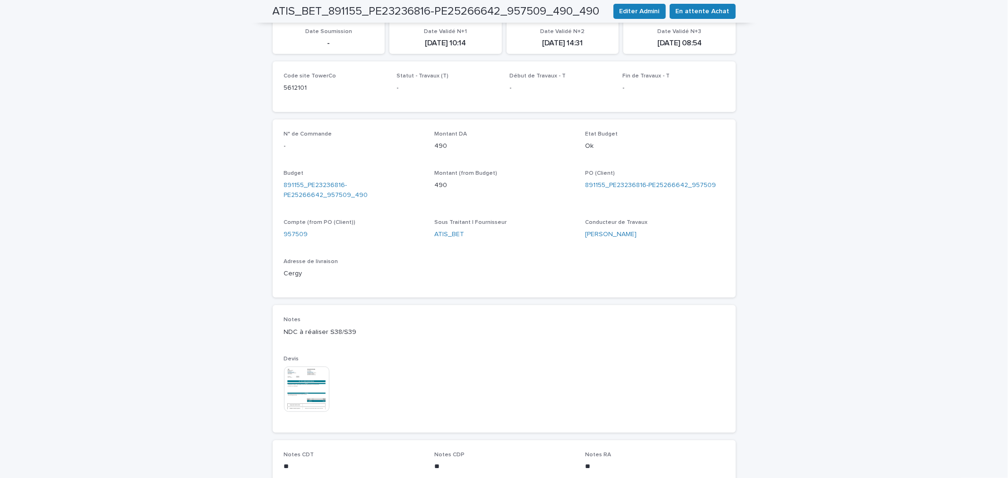
click at [306, 384] on img at bounding box center [306, 389] width 45 height 45
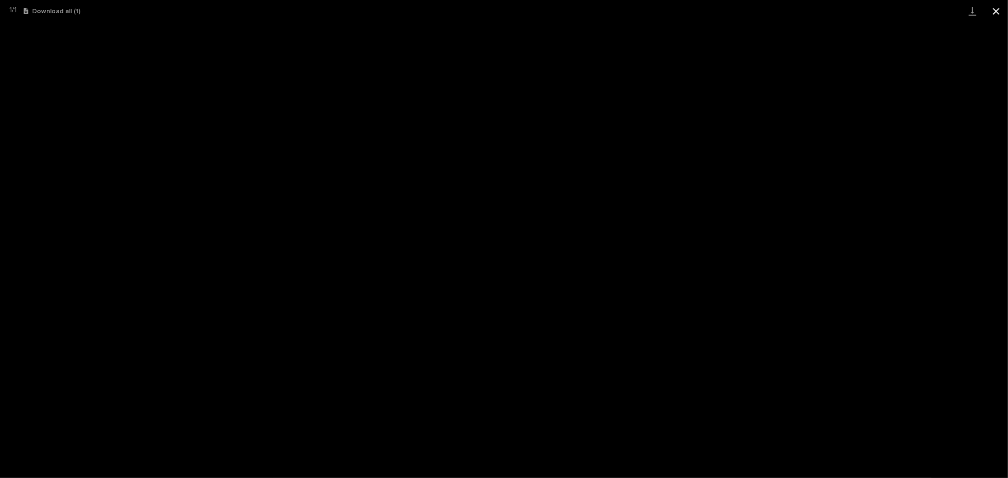
click at [907, 9] on button "Close gallery" at bounding box center [997, 11] width 24 height 22
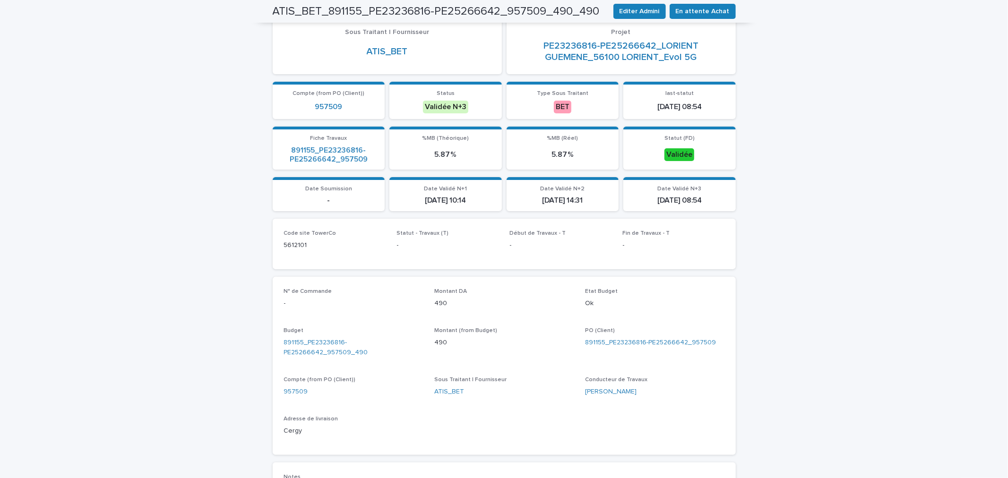
scroll to position [157, 0]
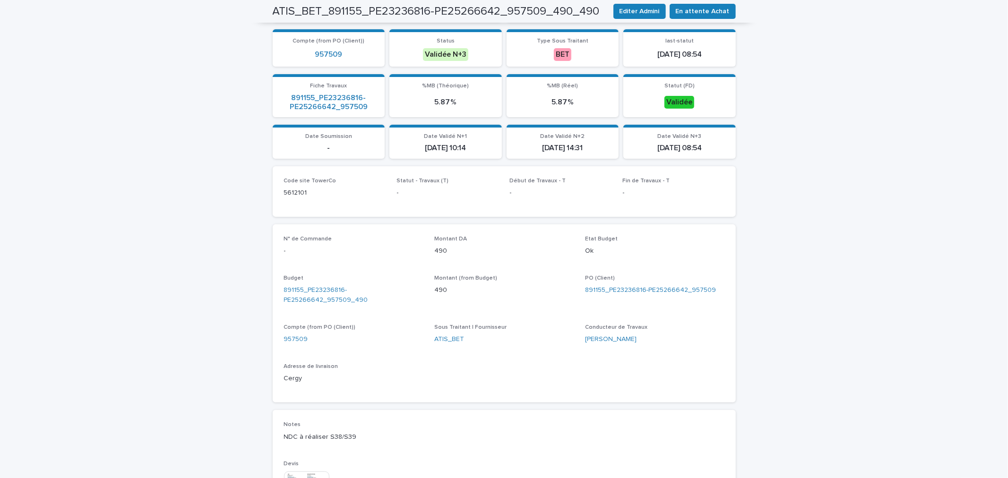
click at [305, 183] on div "Code site TowerCo 5612101" at bounding box center [335, 192] width 102 height 28
drag, startPoint x: 312, startPoint y: 191, endPoint x: 276, endPoint y: 192, distance: 36.5
click at [276, 192] on div "Code site TowerCo 5612101 Statut - Travaux (T) - Début de Travaux - T - Fin de …" at bounding box center [504, 191] width 463 height 51
copy p "5612101"
drag, startPoint x: 713, startPoint y: 285, endPoint x: 606, endPoint y: 287, distance: 107.4
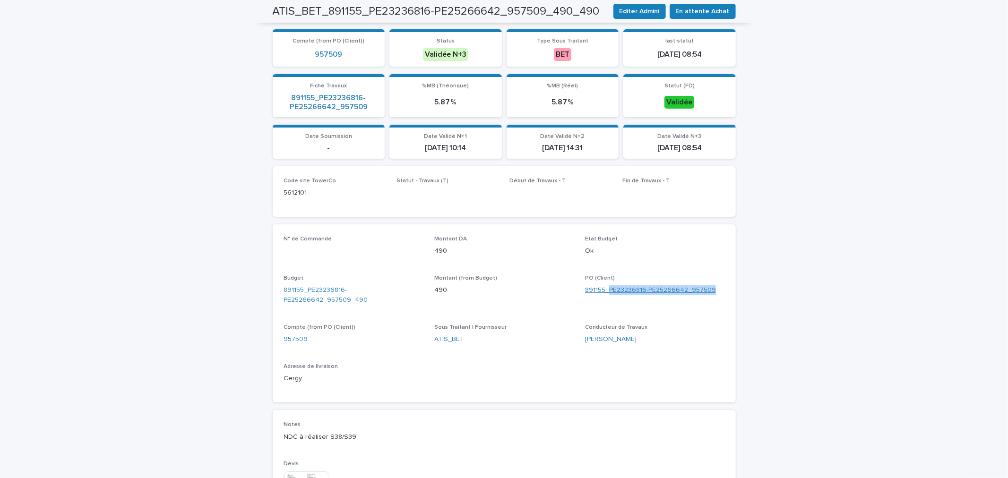
click at [606, 287] on div "891155_PE23236816-PE25266642_957509" at bounding box center [654, 291] width 139 height 10
copy link "PE23236816-PE25266642_957509"
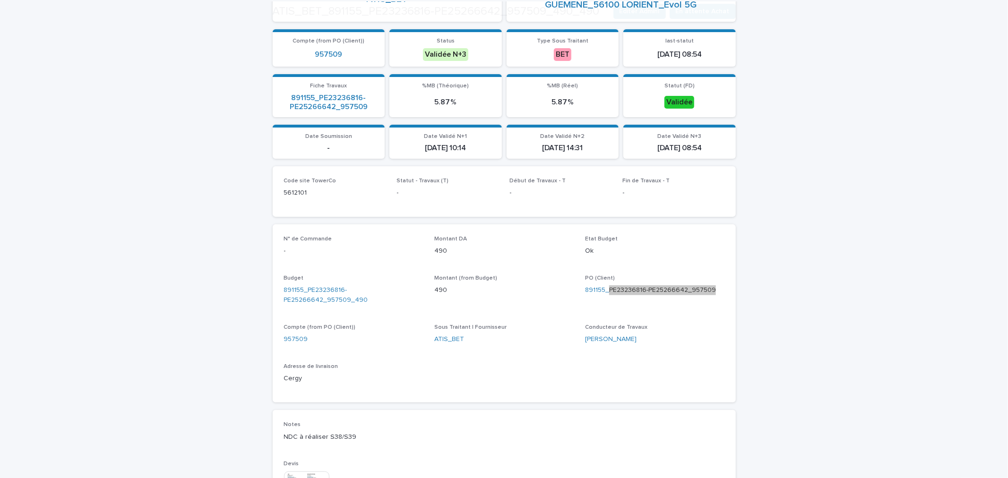
scroll to position [210, 0]
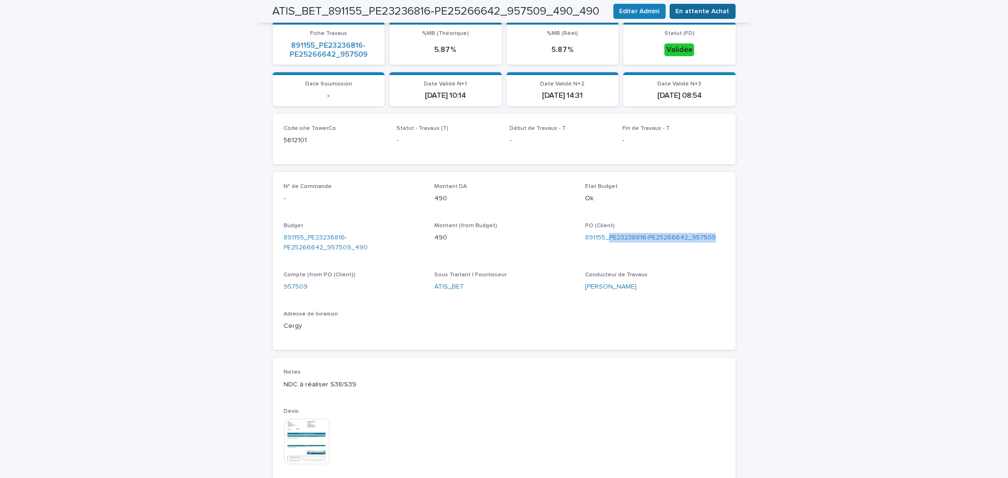
click at [710, 10] on span "En attente Achat" at bounding box center [703, 11] width 54 height 9
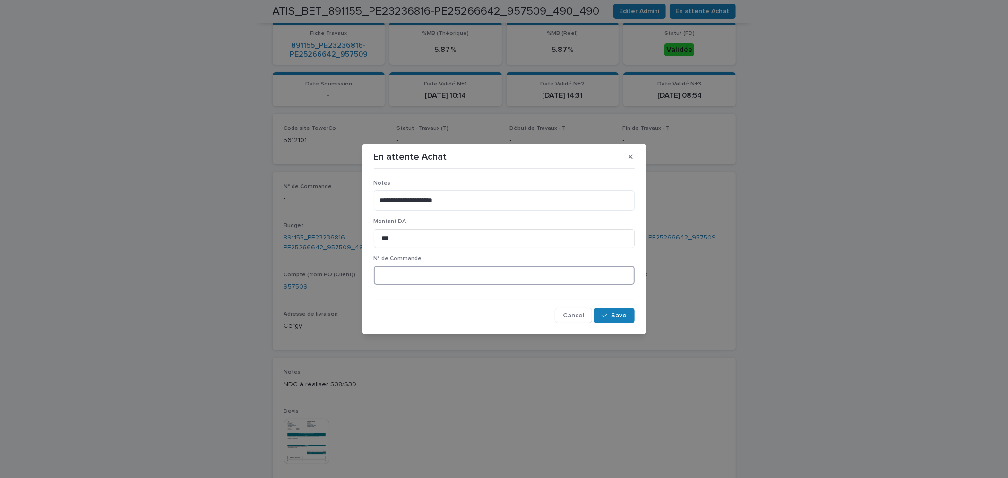
click at [460, 281] on input at bounding box center [504, 275] width 261 height 19
paste input "*******"
type input "********"
click at [395, 238] on input "***" at bounding box center [504, 238] width 261 height 19
type input "*"
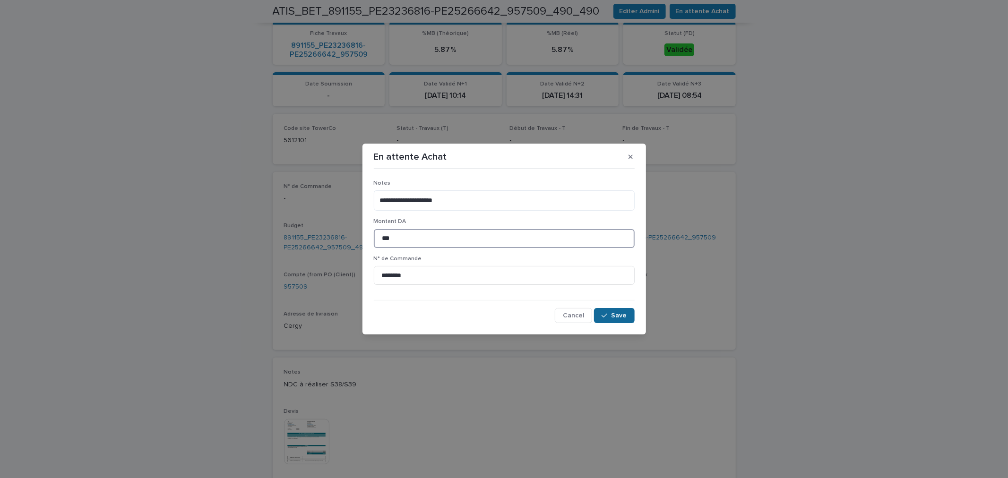
type input "***"
click at [622, 316] on span "Save" at bounding box center [620, 315] width 16 height 7
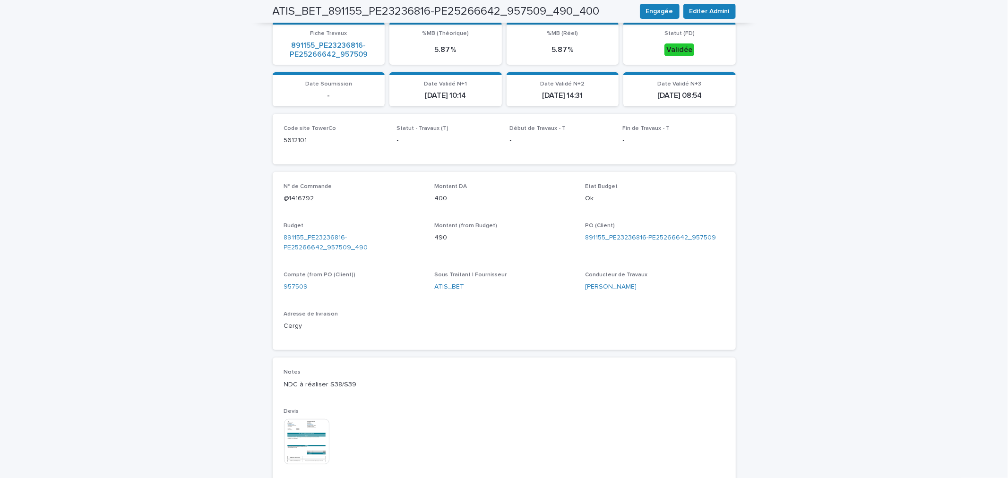
scroll to position [0, 0]
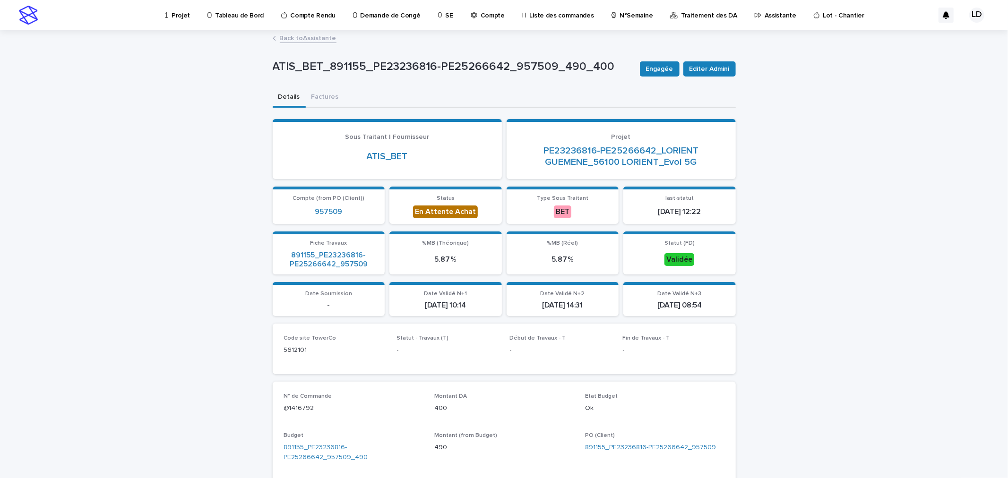
click at [312, 39] on link "Back to Assistante" at bounding box center [308, 37] width 57 height 11
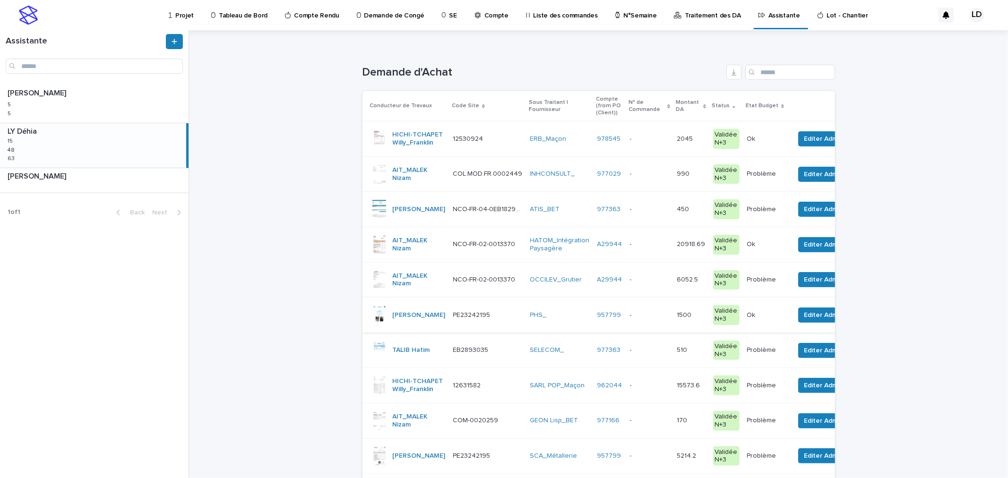
scroll to position [105, 0]
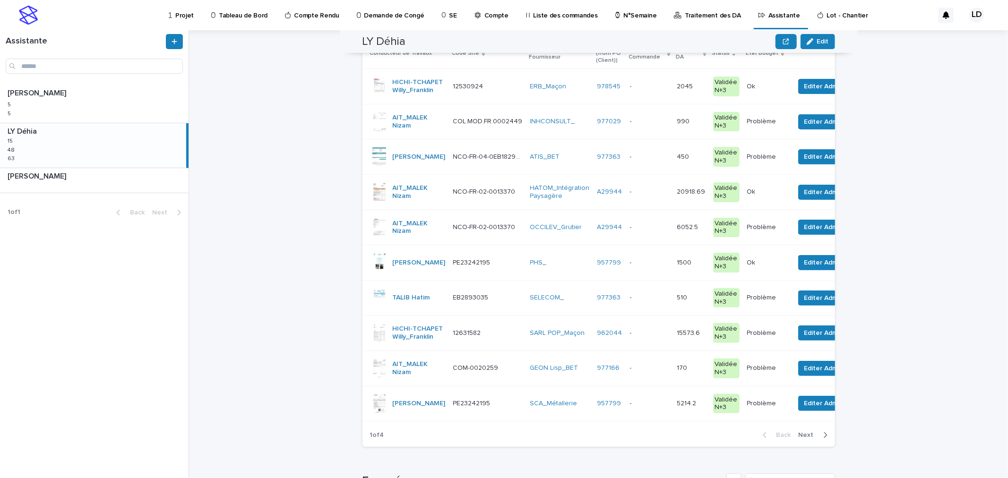
click at [595, 175] on td "977363" at bounding box center [610, 156] width 33 height 35
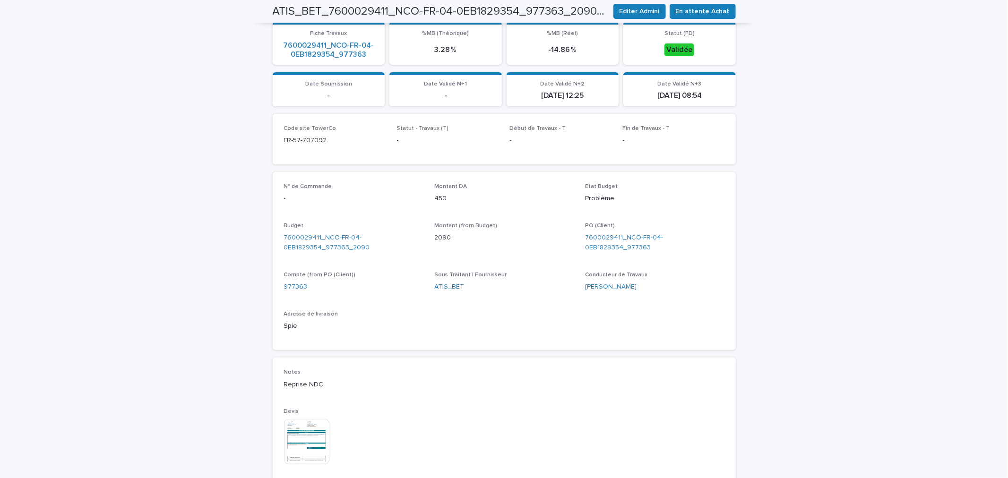
scroll to position [262, 0]
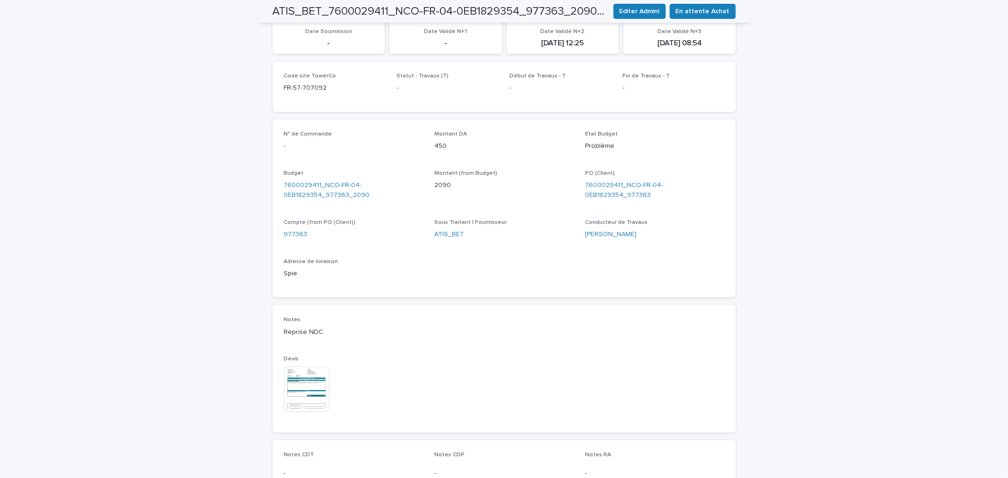
click at [314, 393] on img at bounding box center [306, 389] width 45 height 45
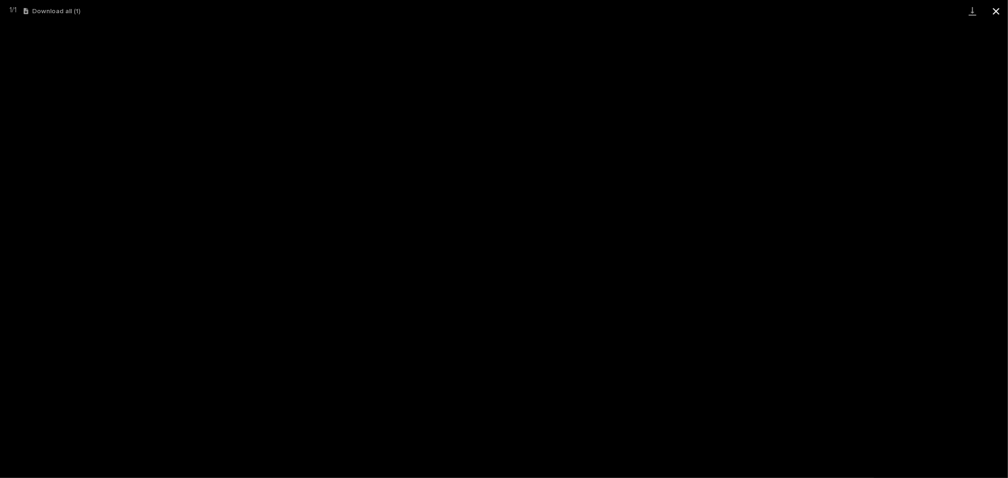
click at [907, 10] on button "Close gallery" at bounding box center [997, 11] width 24 height 22
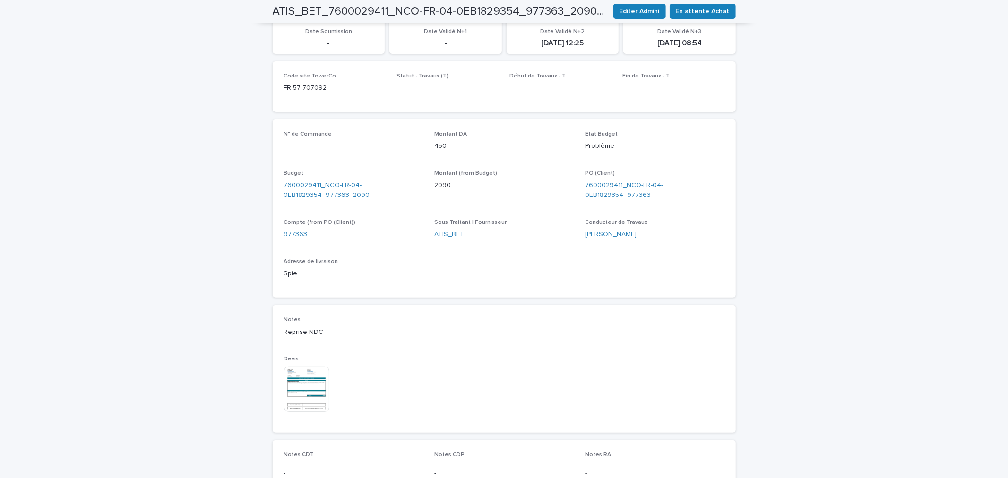
scroll to position [52, 0]
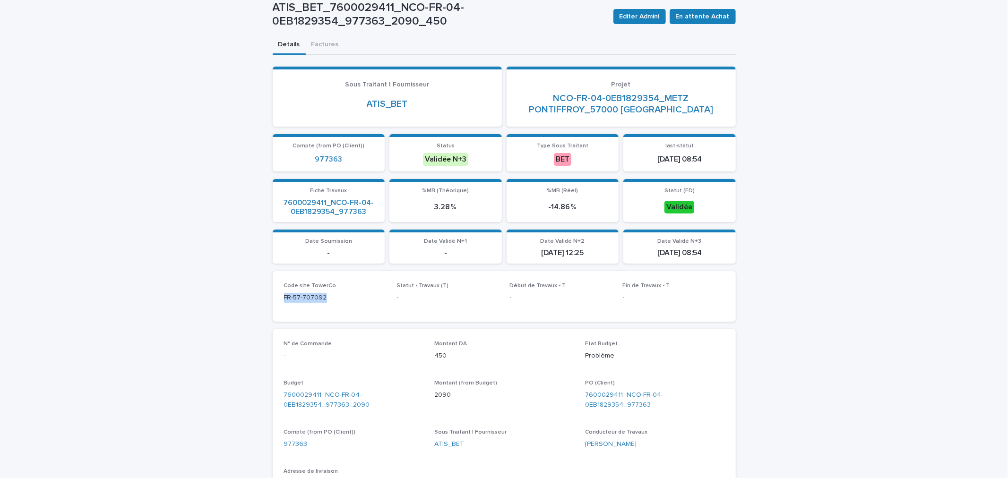
drag, startPoint x: 333, startPoint y: 300, endPoint x: 258, endPoint y: 299, distance: 75.2
click at [258, 299] on div "Loading... Saving… Loading... Saving… ATIS_BET_7600029411_NCO-FR-04-0EB1829354_…" at bounding box center [504, 403] width 1008 height 849
copy p "FR-57-707092"
drag, startPoint x: 727, startPoint y: 393, endPoint x: 619, endPoint y: 396, distance: 107.8
click at [619, 396] on div "N° de Commande - Montant DA 450 Etat Budget Problème Budget 7600029411_NCO-FR-0…" at bounding box center [504, 419] width 463 height 179
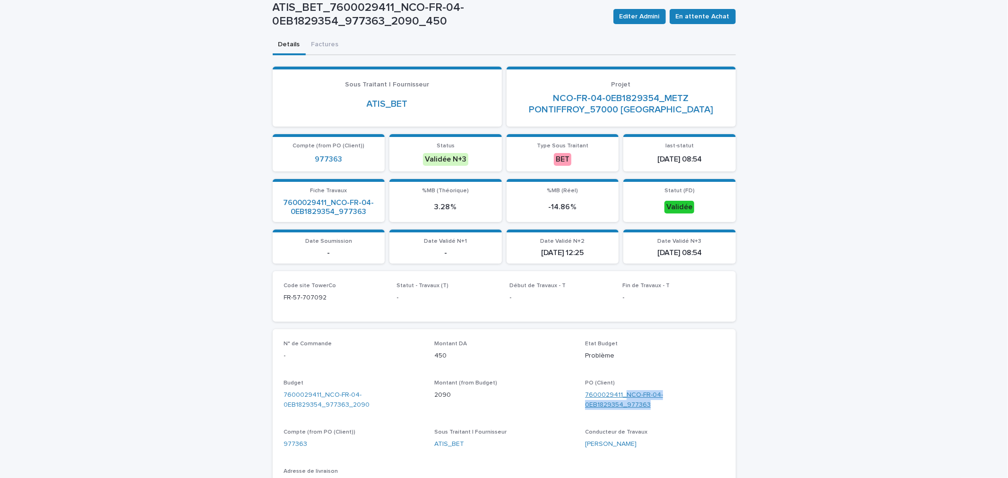
copy link "NCO-FR-04-0EB1829354_977363"
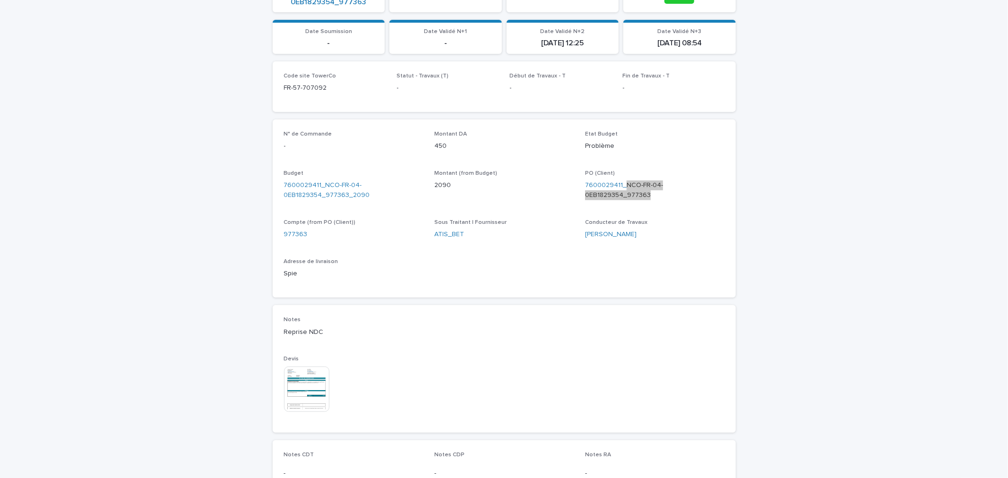
scroll to position [315, 0]
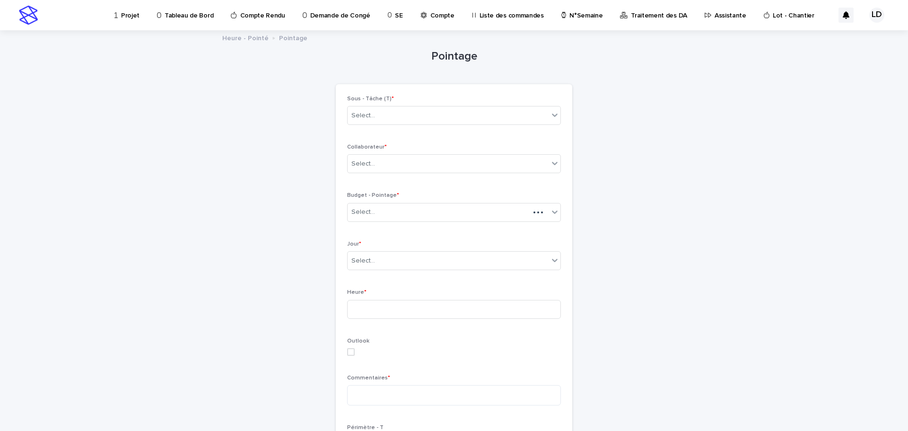
click at [131, 14] on p "Projet" at bounding box center [130, 10] width 18 height 20
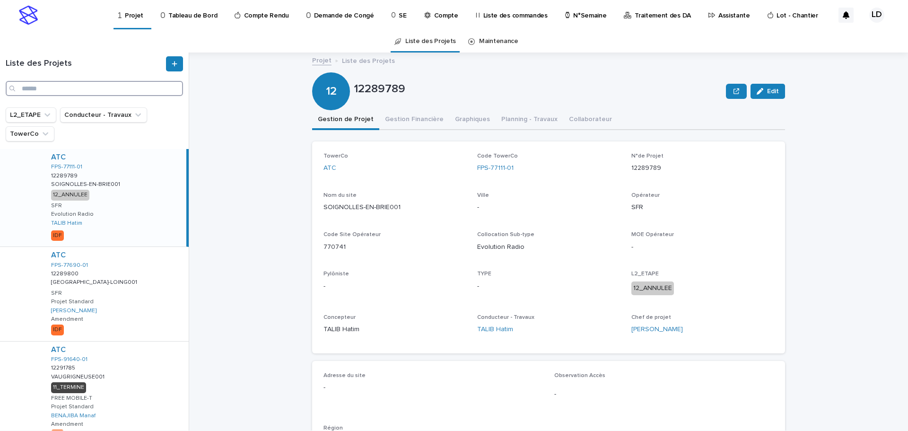
paste input "**********"
click at [85, 85] on input "Search" at bounding box center [94, 88] width 177 height 15
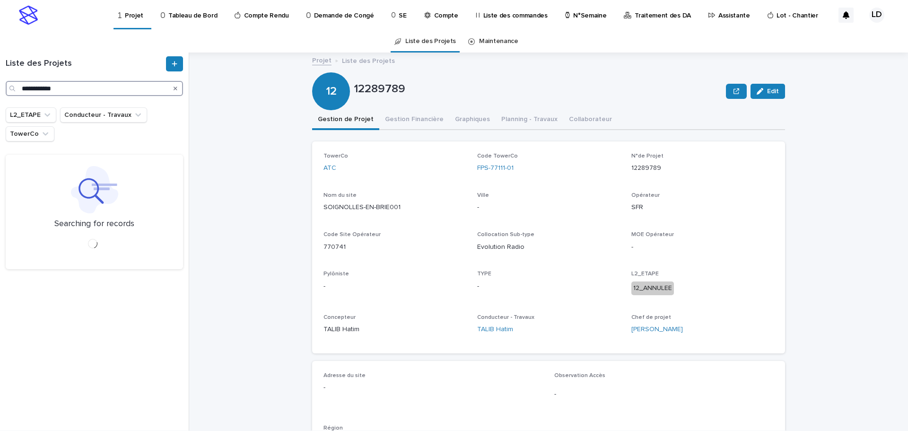
type input "**********"
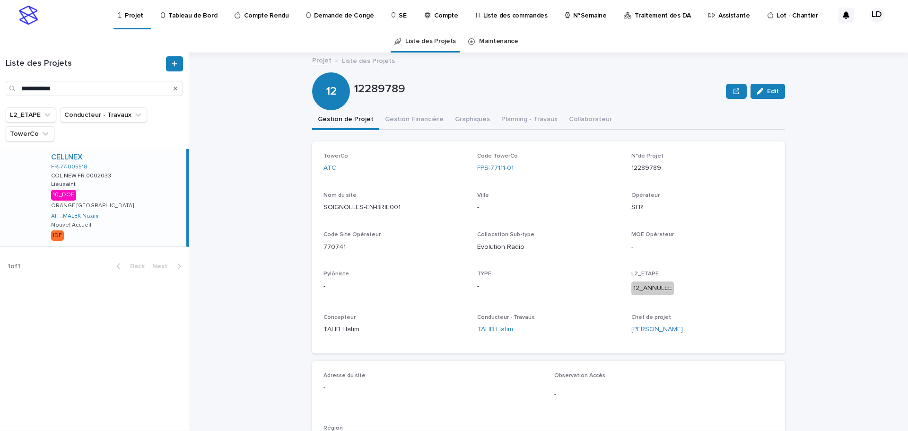
click at [140, 212] on div "CELLNEX FR-77-005518 COL.NEW.FR.0002033 COL.NEW.FR.0002033 Lieusaint Lieusaint …" at bounding box center [114, 197] width 143 height 97
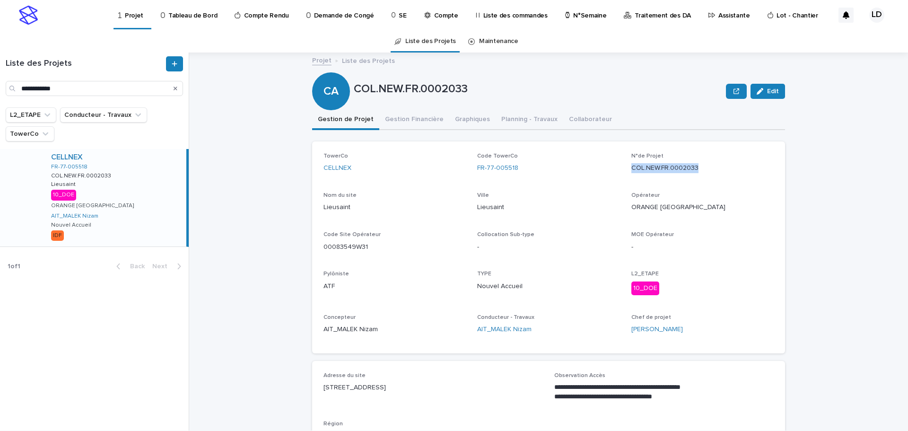
drag, startPoint x: 703, startPoint y: 171, endPoint x: 628, endPoint y: 171, distance: 74.7
click at [631, 171] on p "COL.NEW.FR.0002033" at bounding box center [702, 168] width 142 height 10
copy p "COL.NEW.FR.0002033"
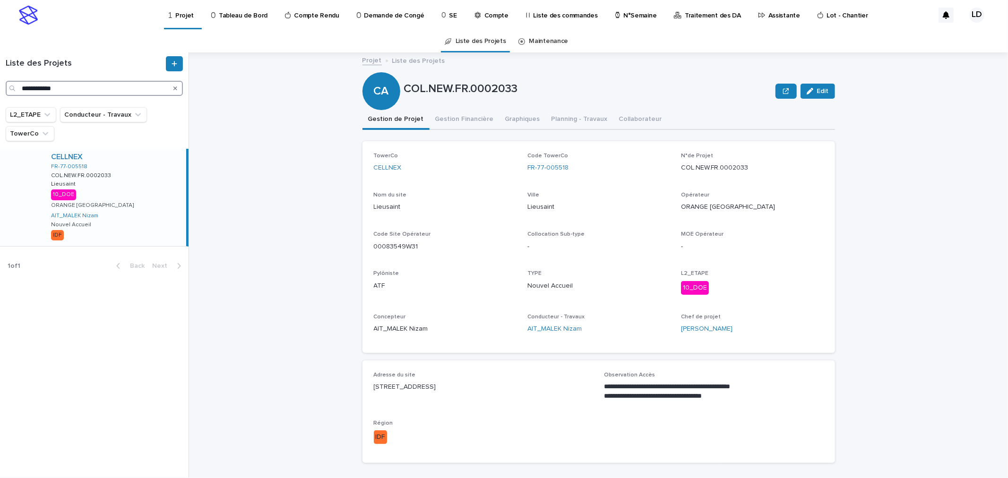
click at [69, 87] on input "**********" at bounding box center [94, 88] width 177 height 15
click at [769, 19] on p "Assistante" at bounding box center [785, 10] width 32 height 20
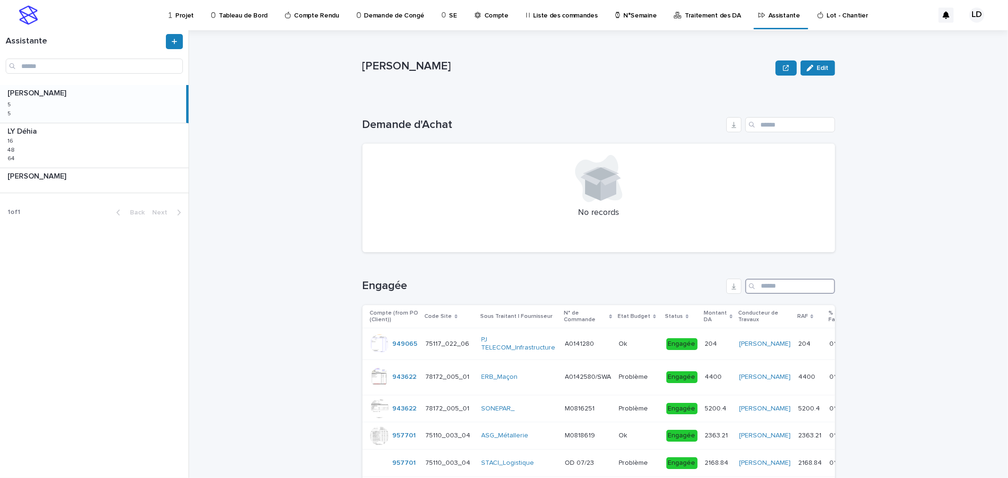
click at [777, 282] on input "Search" at bounding box center [791, 286] width 90 height 15
paste input "**********"
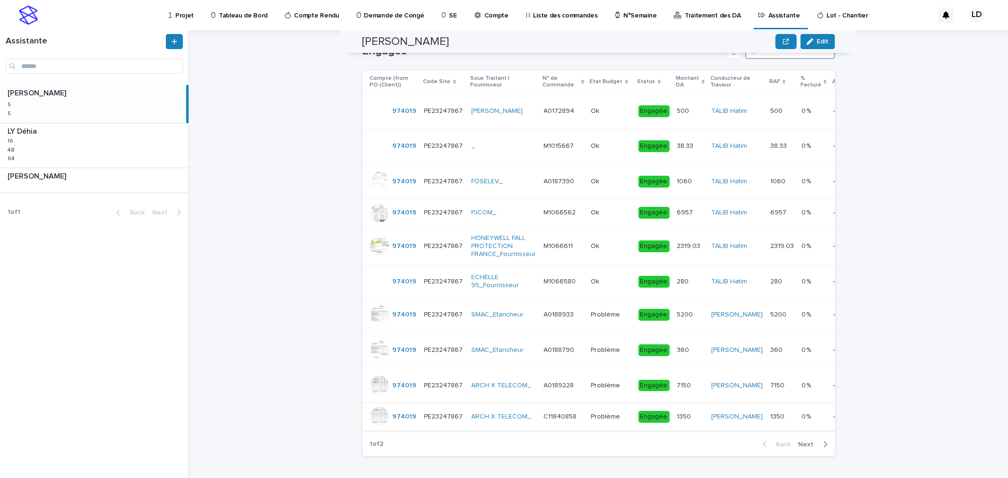
scroll to position [146, 0]
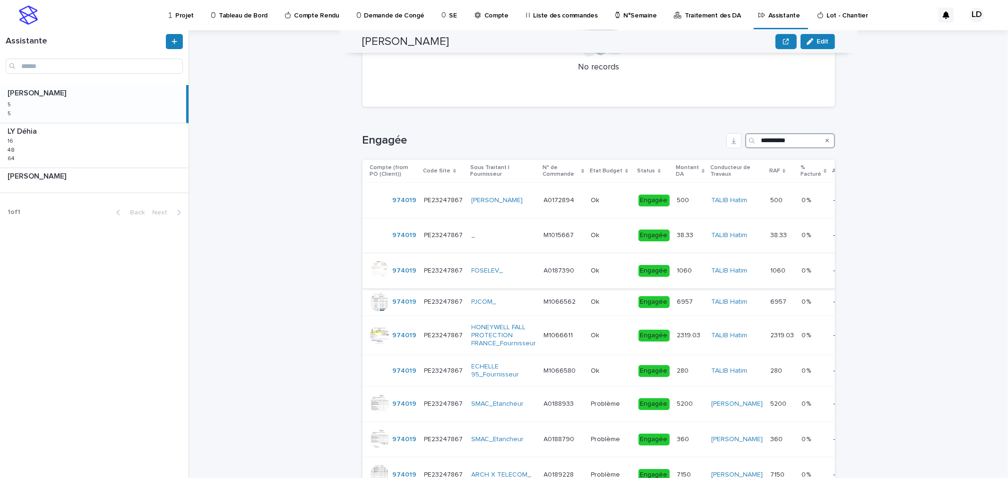
type input "**********"
click at [498, 280] on td "FOSELEV_" at bounding box center [504, 270] width 72 height 35
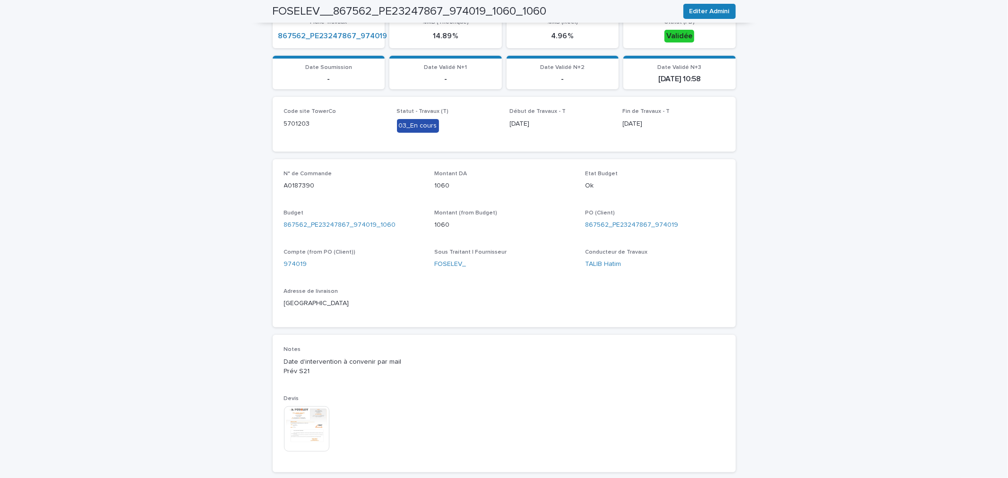
scroll to position [157, 0]
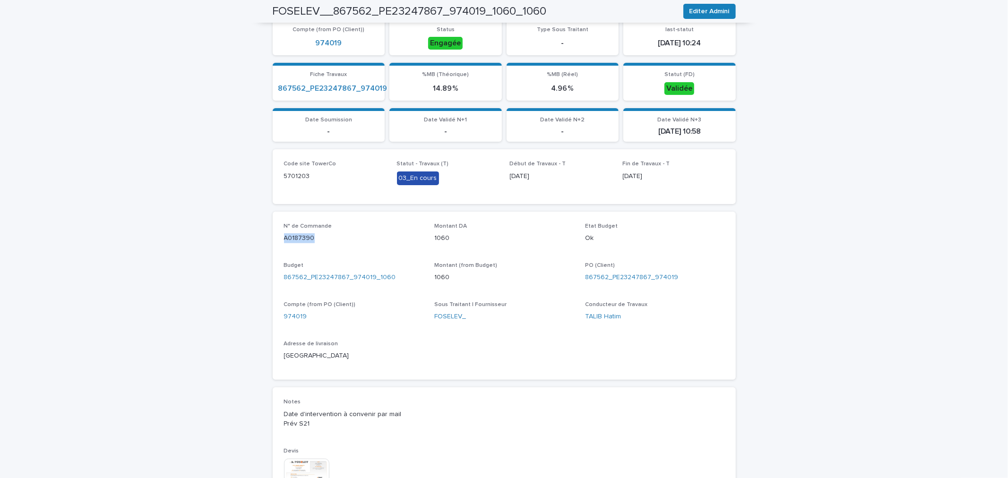
drag, startPoint x: 311, startPoint y: 235, endPoint x: 275, endPoint y: 240, distance: 35.8
click at [275, 240] on div "N° de Commande A0187390 Montant DA 1060 Etat Budget Ok Budget 867562_PE23247867…" at bounding box center [504, 296] width 463 height 169
copy p "A0187390"
click at [701, 9] on span "Editer Admini" at bounding box center [710, 11] width 40 height 9
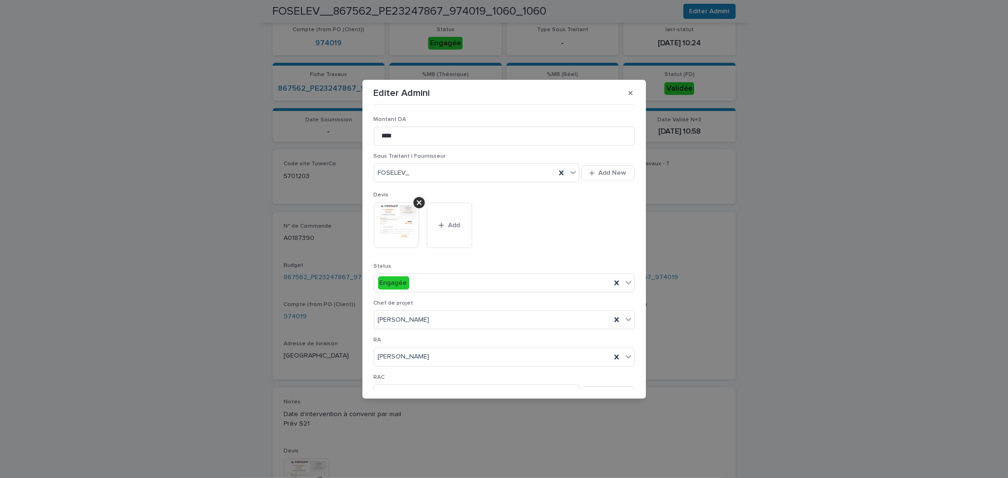
click at [759, 314] on div "**********" at bounding box center [504, 239] width 1008 height 478
click at [626, 93] on button "button" at bounding box center [631, 93] width 16 height 15
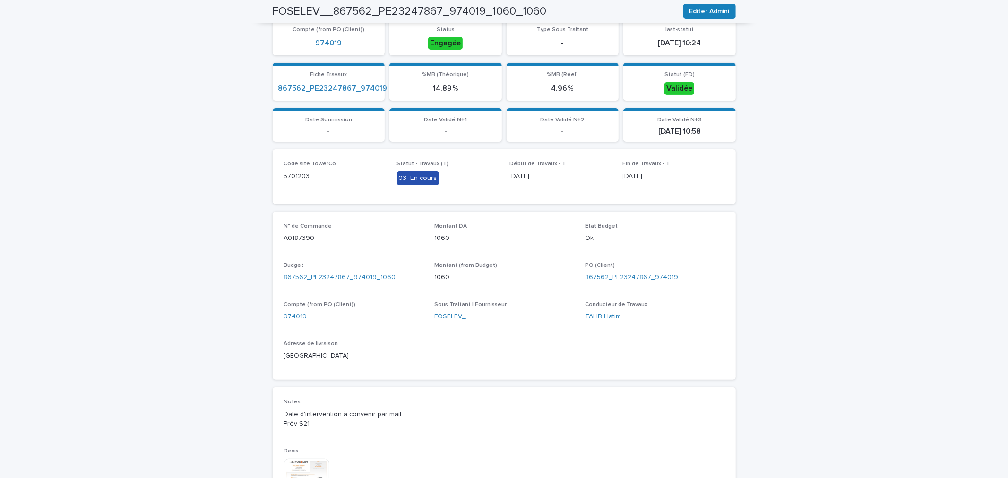
scroll to position [0, 0]
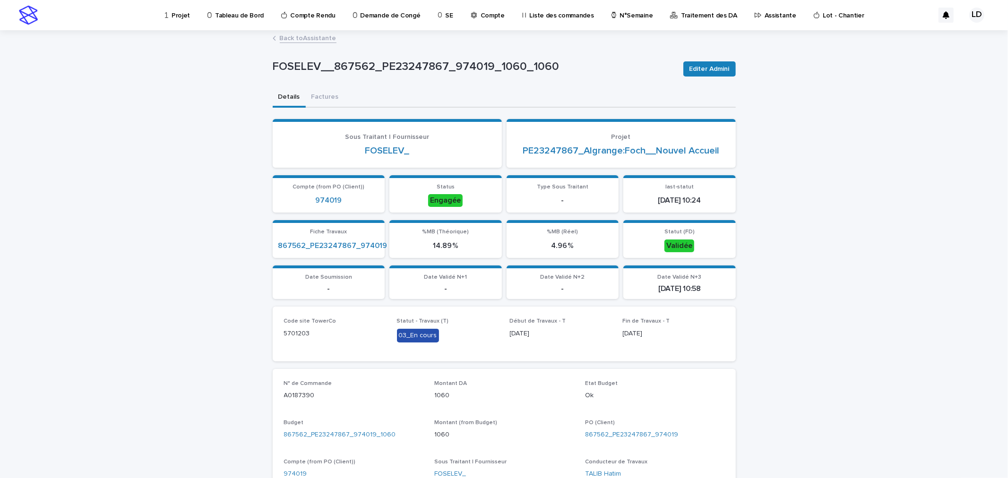
click at [183, 17] on p "Projet" at bounding box center [181, 10] width 18 height 20
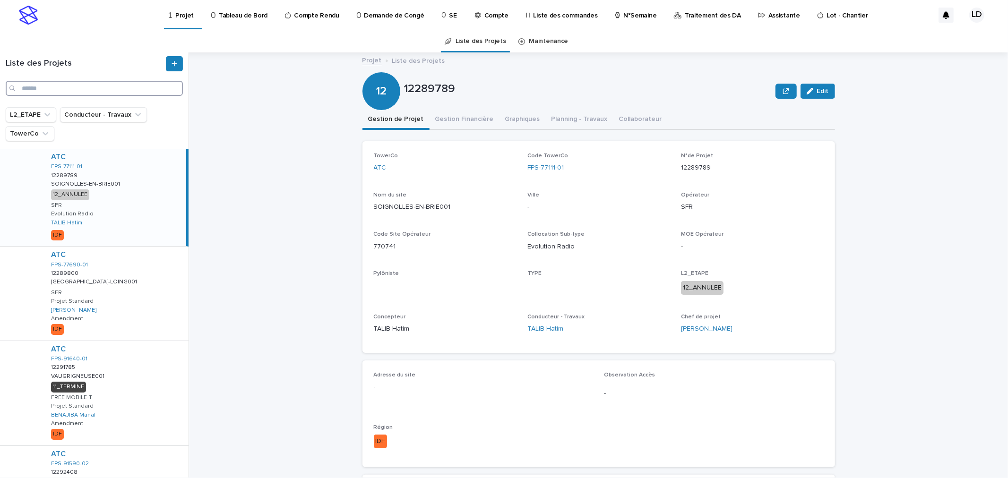
click at [114, 90] on input "Search" at bounding box center [94, 88] width 177 height 15
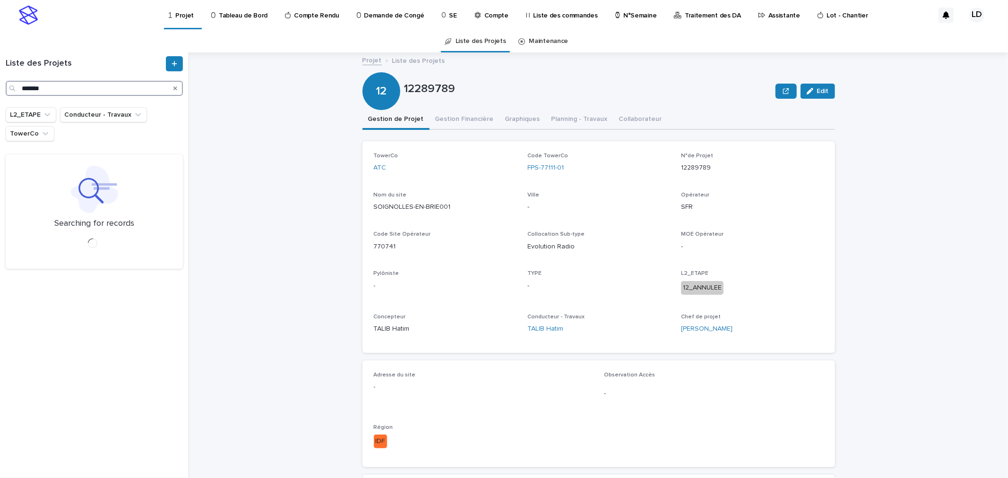
type input "*******"
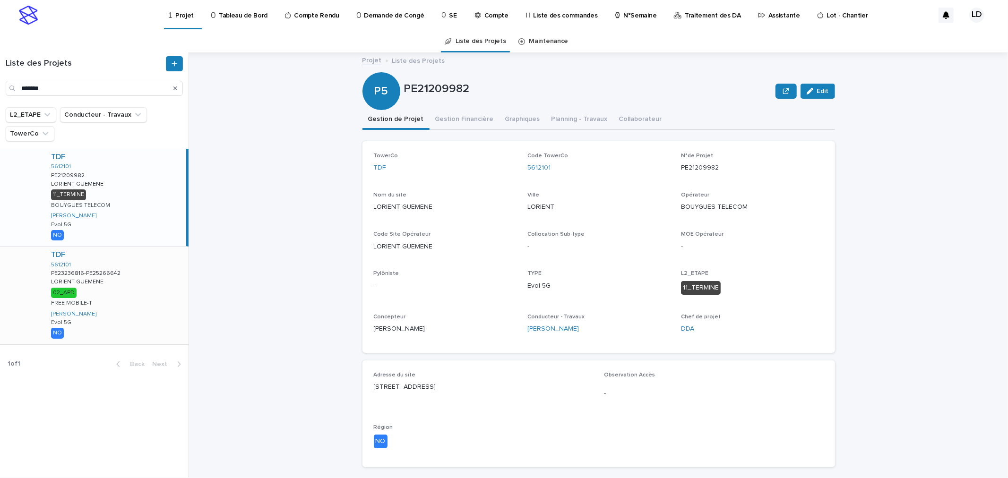
click at [124, 309] on div "TDF 5612101 PE23236816-PE25266642 PE23236816-PE25266642 LORIENT [PERSON_NAME] 0…" at bounding box center [115, 295] width 145 height 97
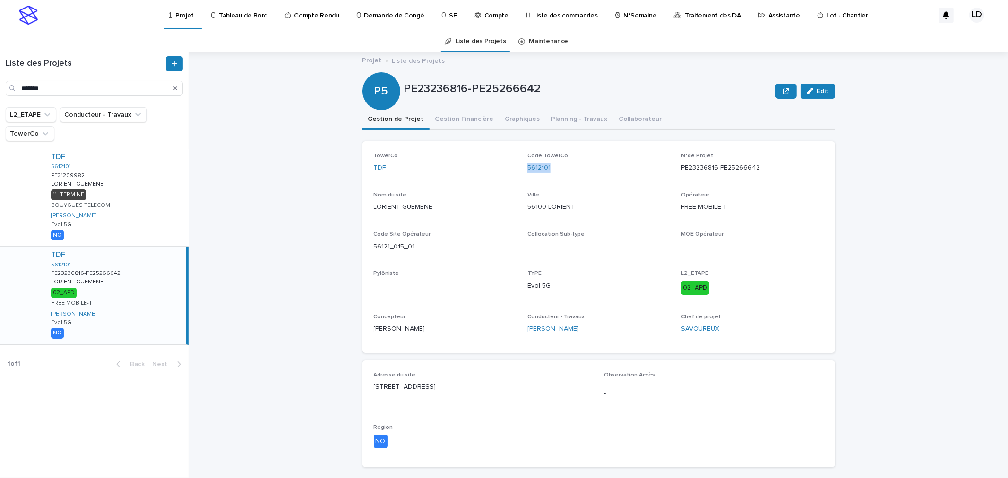
drag, startPoint x: 554, startPoint y: 172, endPoint x: 520, endPoint y: 169, distance: 34.2
click at [520, 169] on div "TowerCo TDF Code TowerCo 5612101 N°de Projet PE23236816-PE25266642 Nom du site …" at bounding box center [599, 247] width 450 height 189
copy link "5612101"
drag, startPoint x: 759, startPoint y: 172, endPoint x: 672, endPoint y: 169, distance: 87.0
click at [672, 169] on div "TowerCo TDF Code TowerCo 5612101 N°de Projet PE23236816-PE25266642 Nom du site …" at bounding box center [599, 247] width 450 height 189
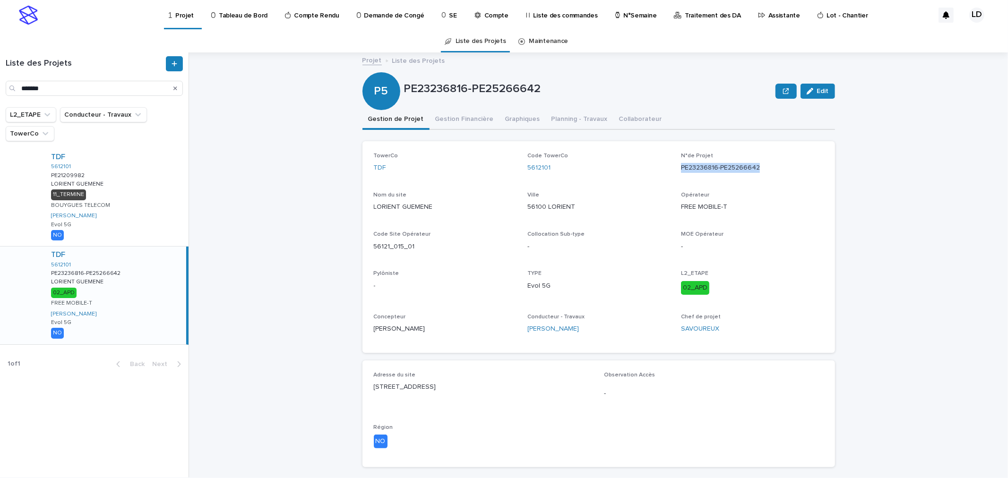
copy p "PE23236816-PE25266642"
drag, startPoint x: 438, startPoint y: 208, endPoint x: 352, endPoint y: 207, distance: 86.5
click at [352, 207] on div "Projet Liste des Projets PE23236816-PE25266642 Edit P5 PE23236816-PE25266642 Ed…" at bounding box center [604, 264] width 808 height 425
copy p "LORIENT GUEMENE"
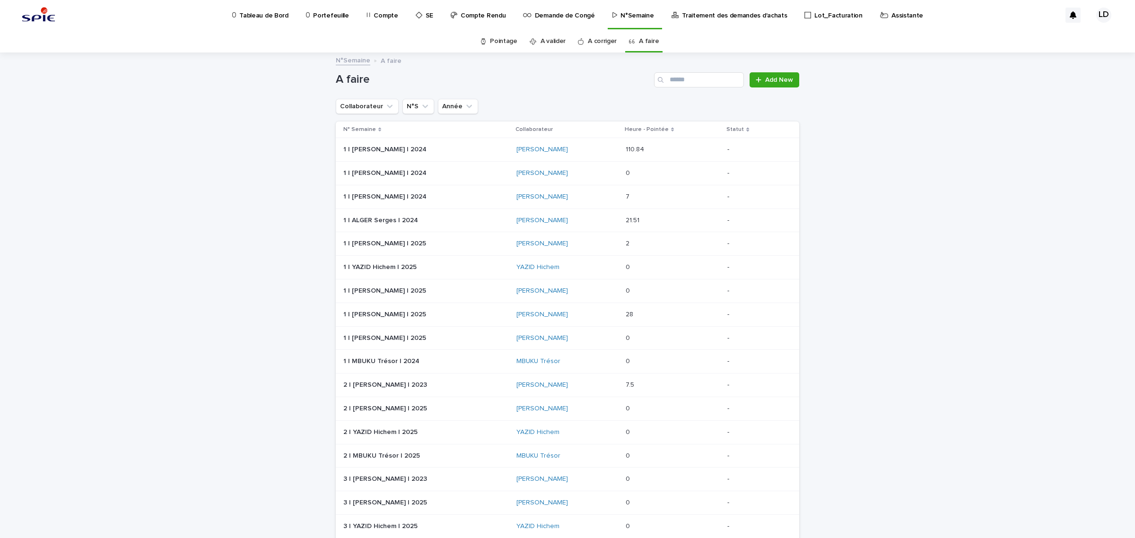
click at [891, 15] on p "Assistante" at bounding box center [907, 10] width 32 height 20
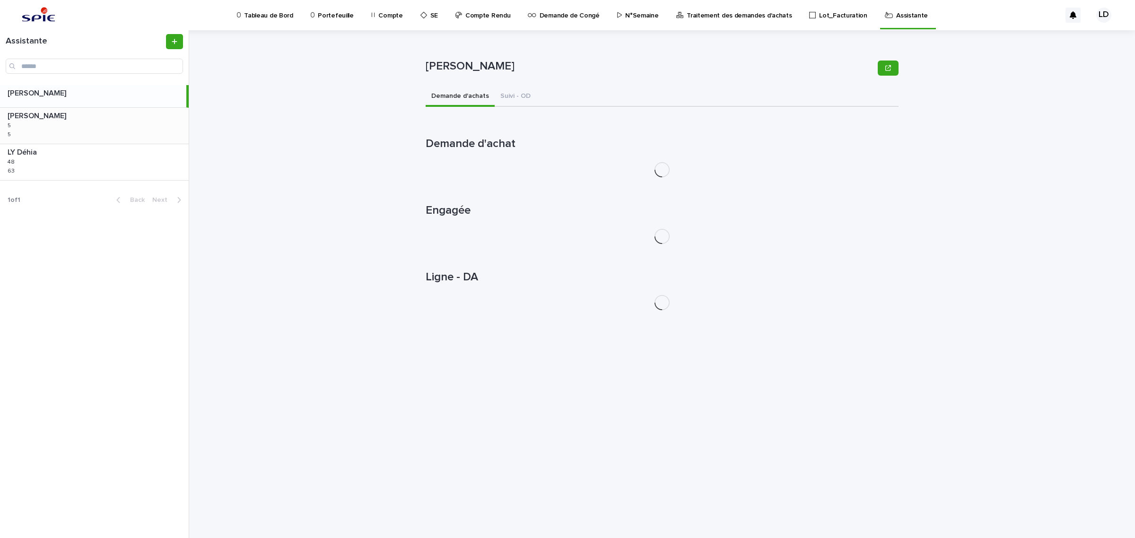
click at [143, 131] on div "BENKHELIFA Salima BENKHELIFA Salima 5 5 5 5" at bounding box center [94, 126] width 189 height 36
